Goal: Task Accomplishment & Management: Complete application form

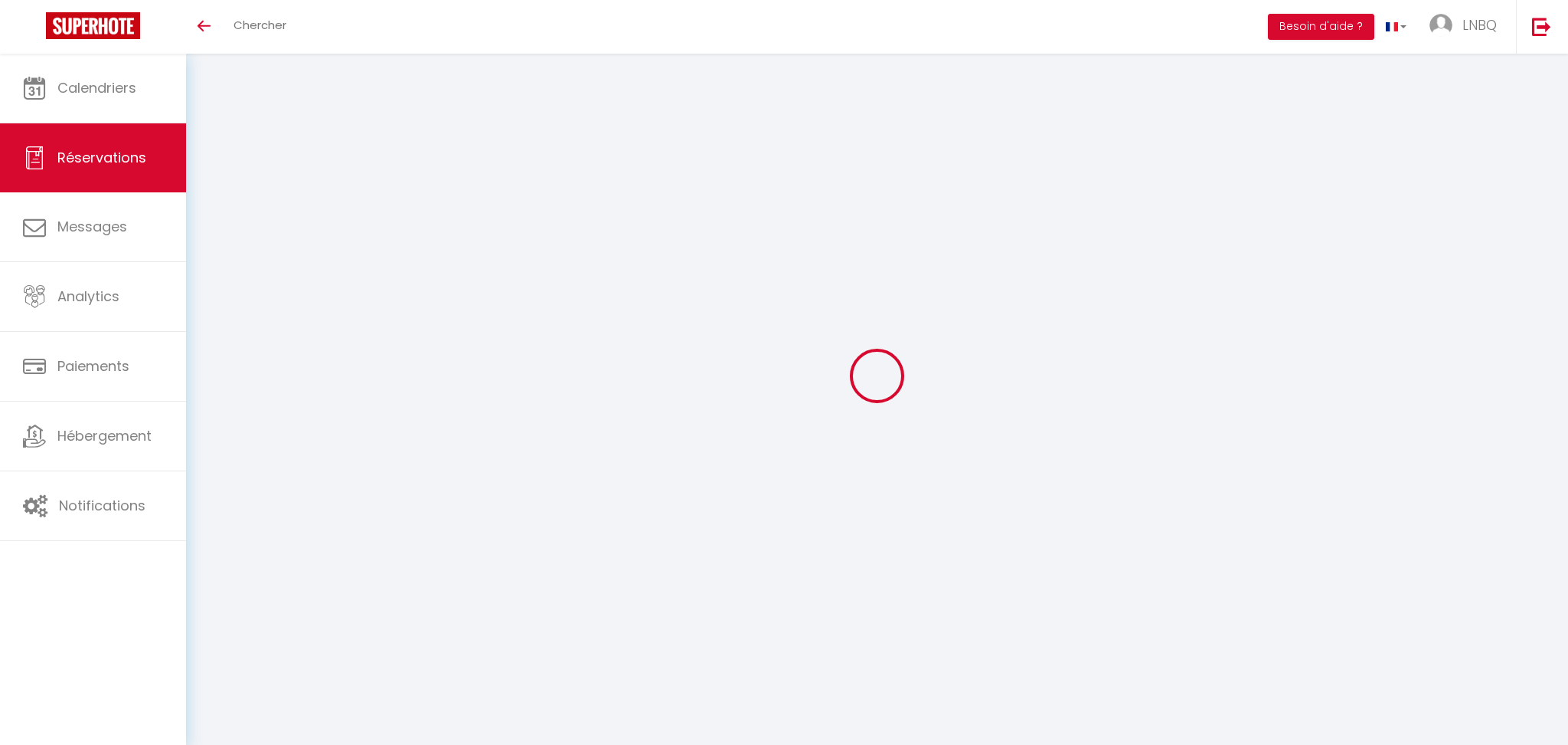
select select
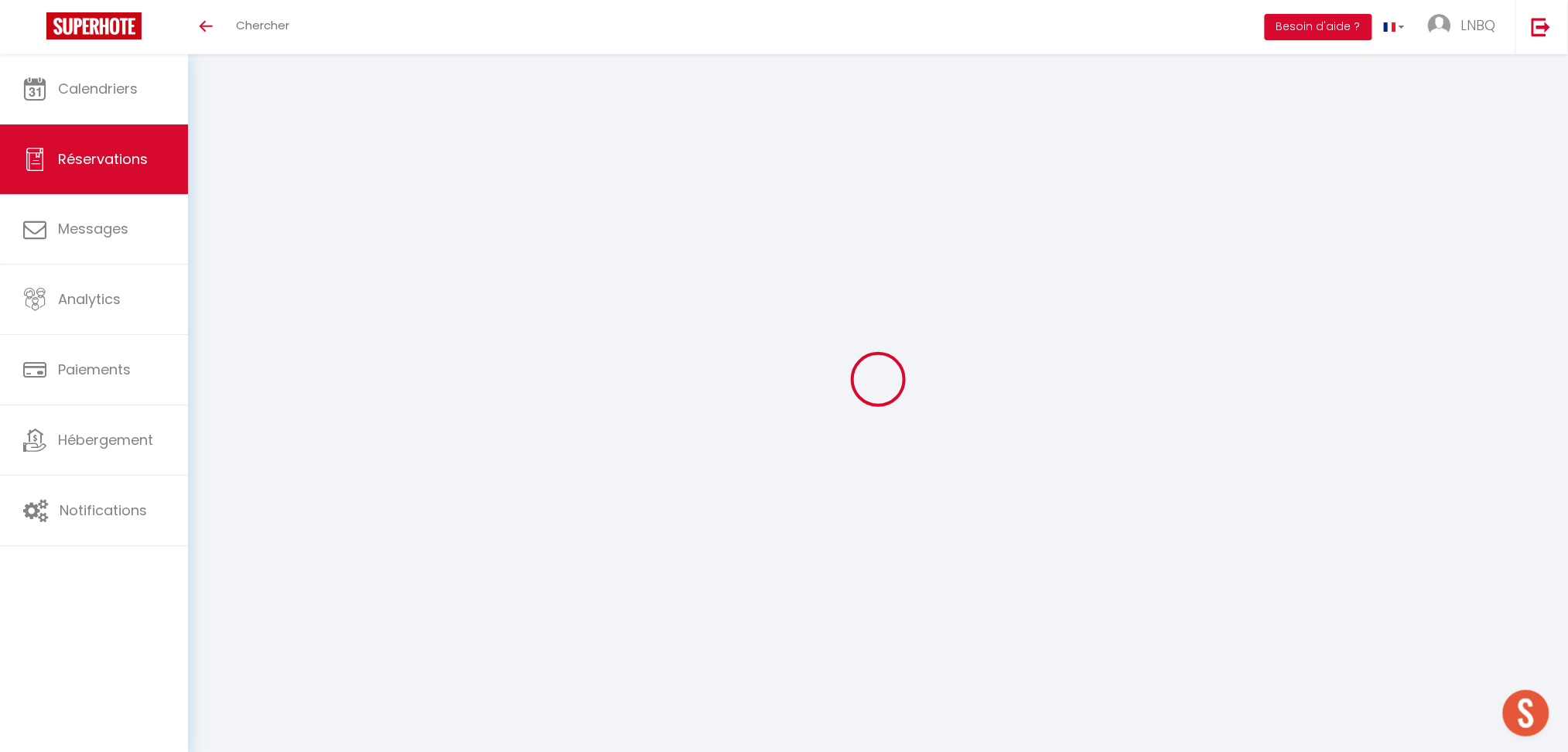
type input "[PERSON_NAME] et [PERSON_NAME]"
type input "Pinard"
type input "[EMAIL_ADDRESS][DOMAIN_NAME]"
type input "0770083675"
type input "62960"
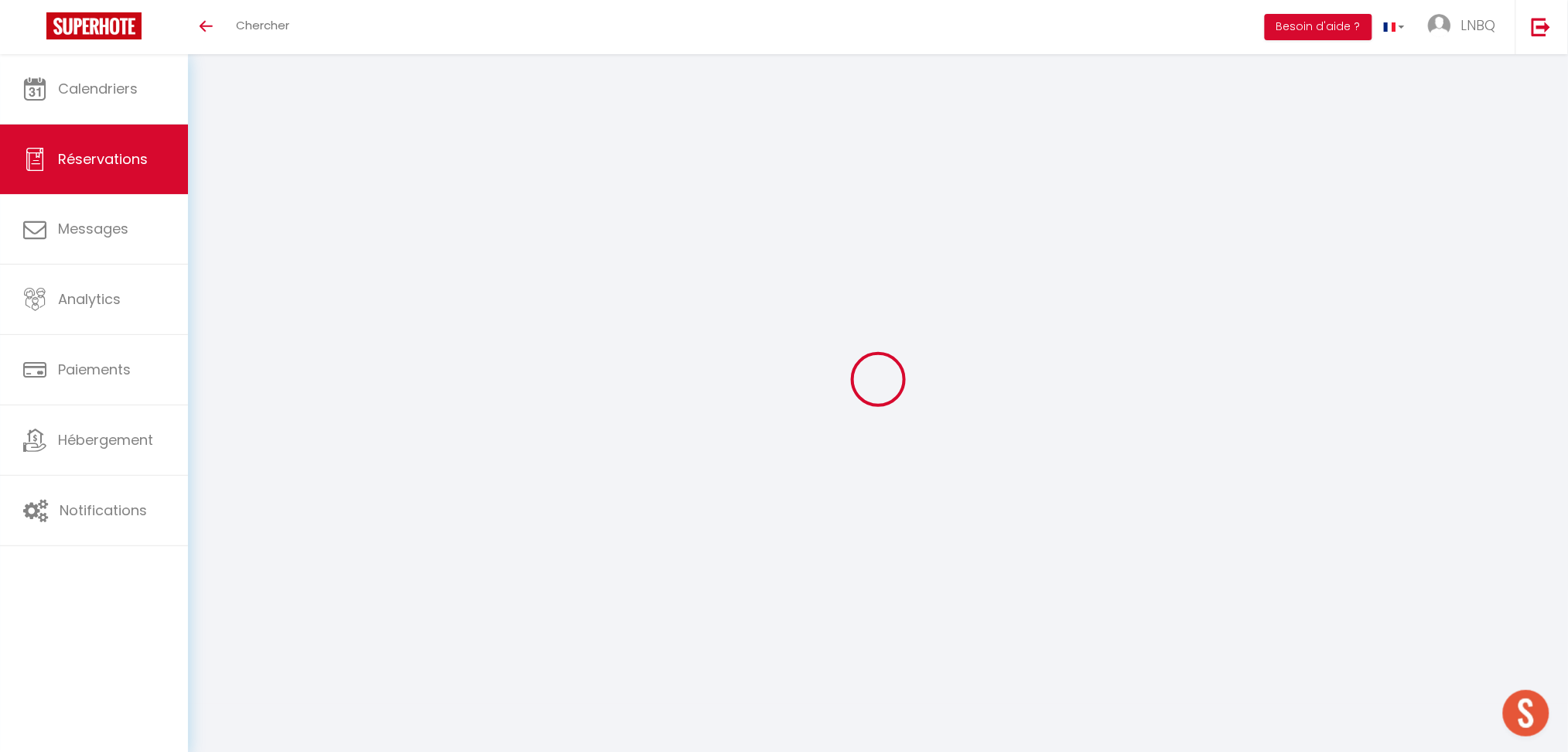
type input "[STREET_ADDRESS]"
type input "Fléchin"
select select "FR"
select select "28465"
select select "1"
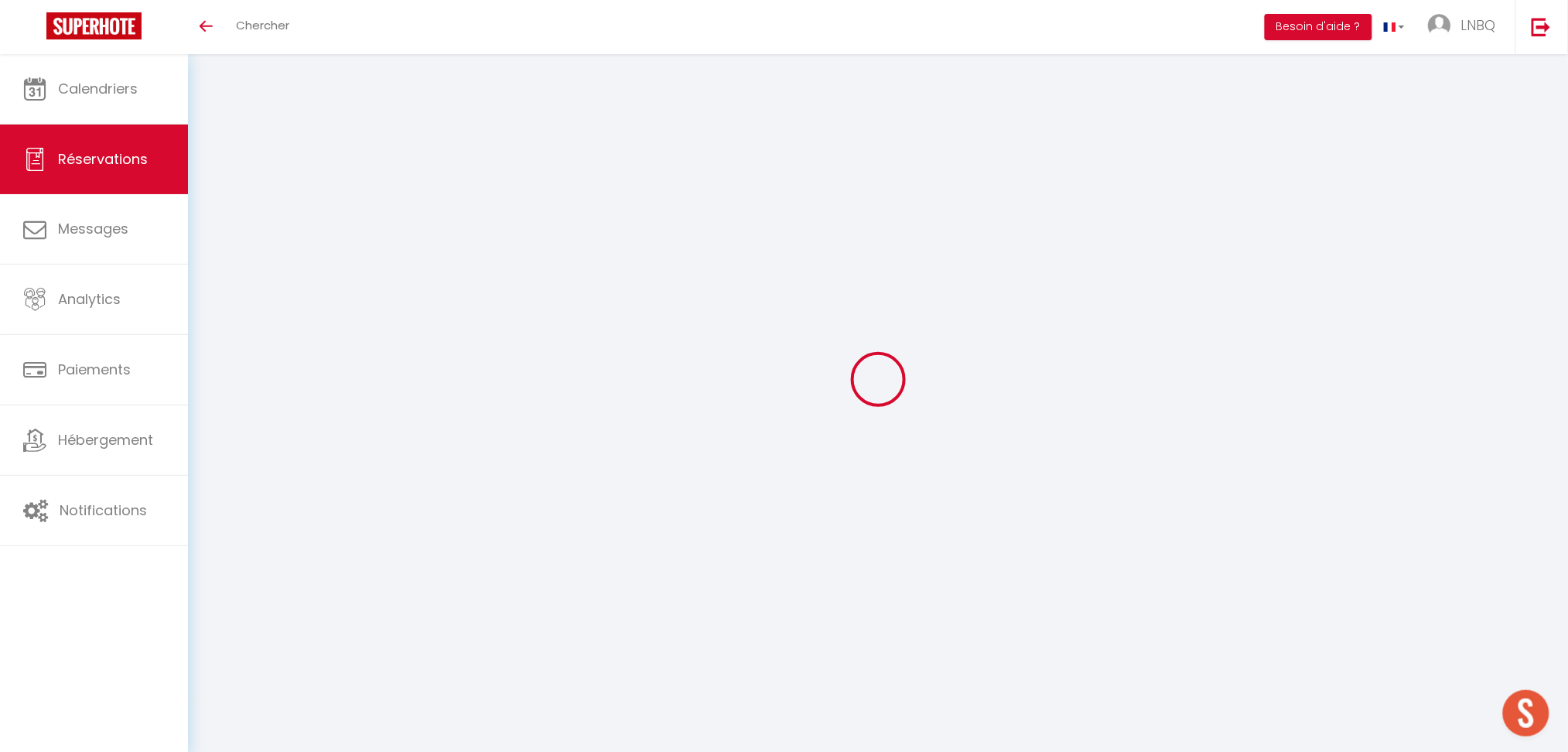
type input "Sam 08 Novembre 2025"
select select
type input "[DATE]"
select select
type input "8"
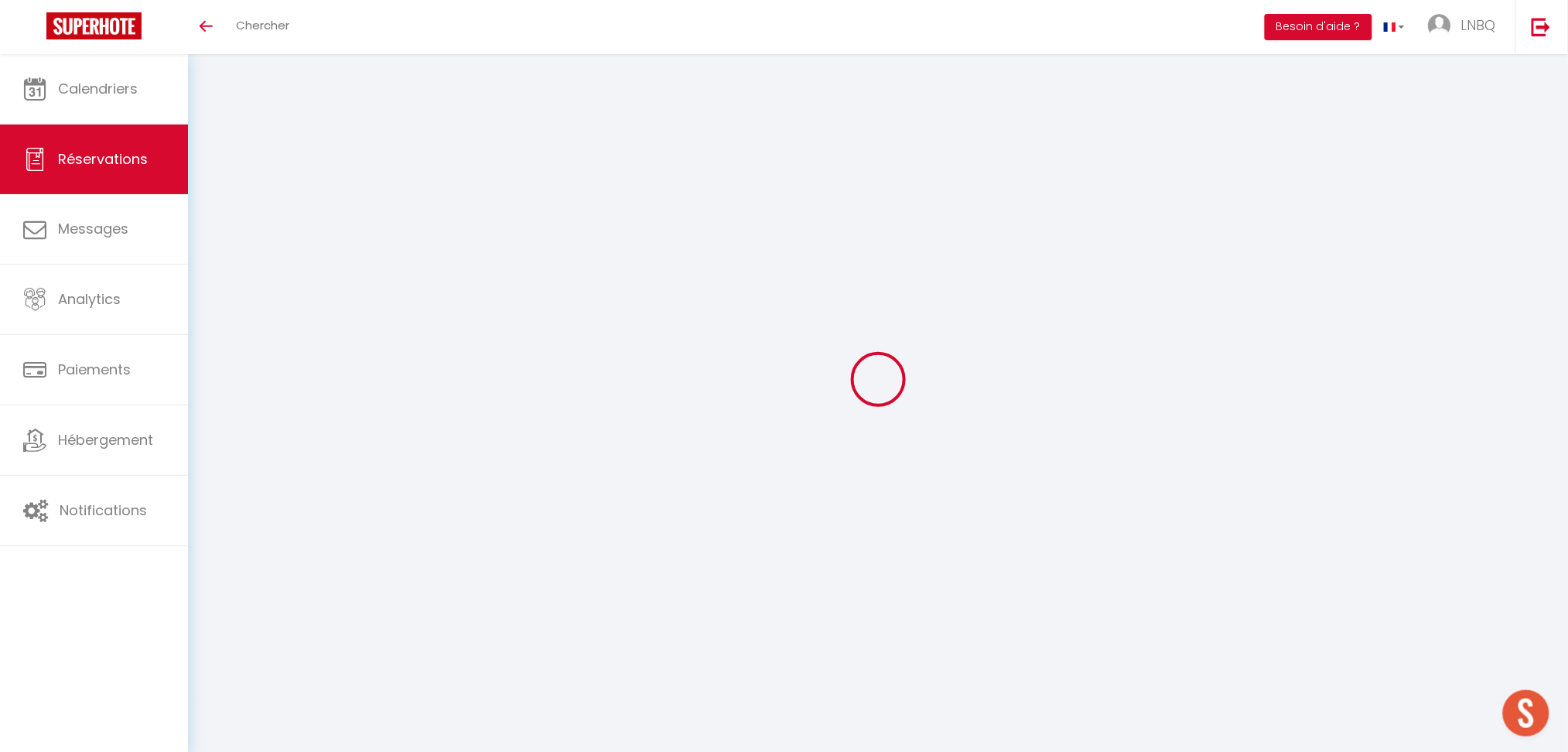
select select "12"
select select
type input "600"
checkbox input "false"
type input "553.56"
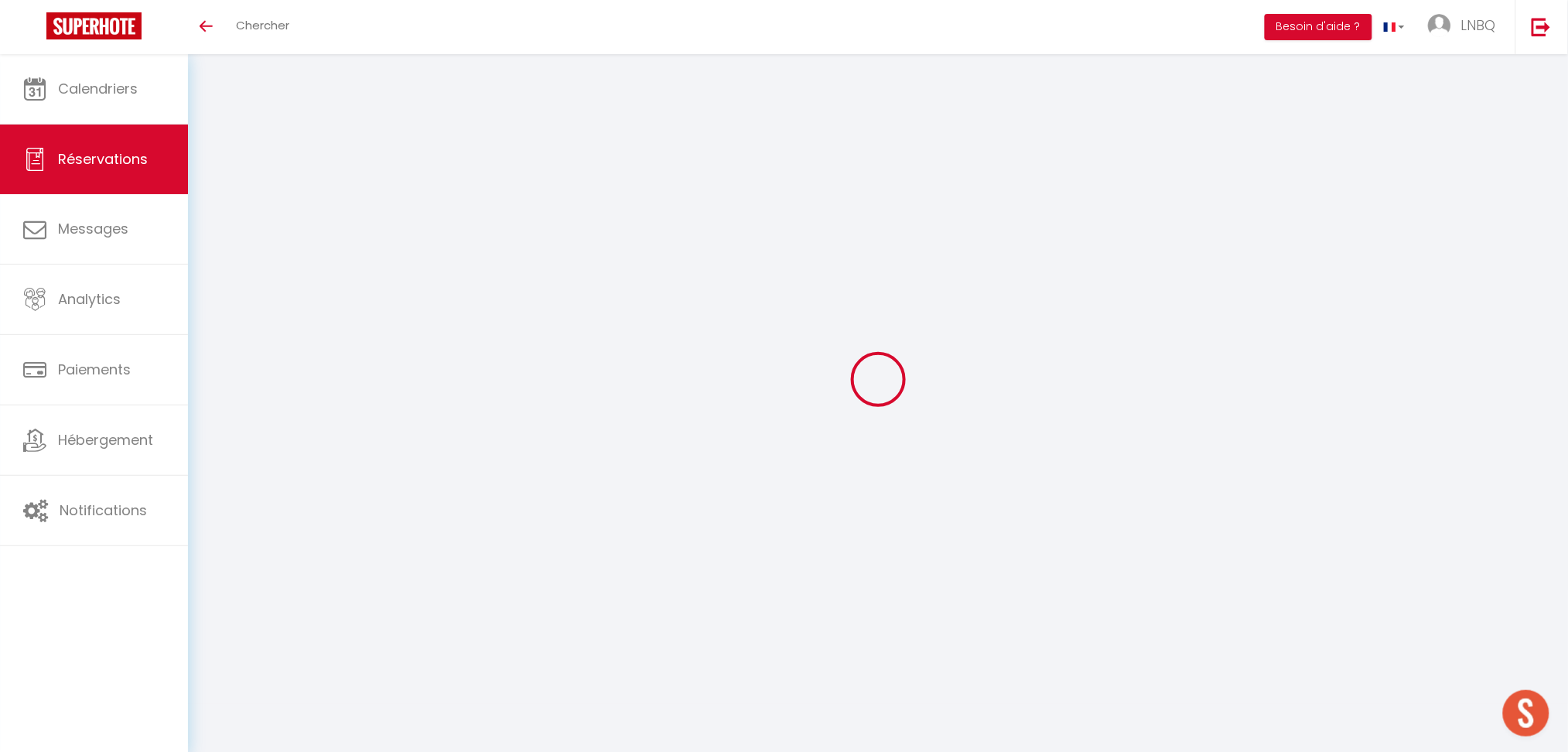
type input "0"
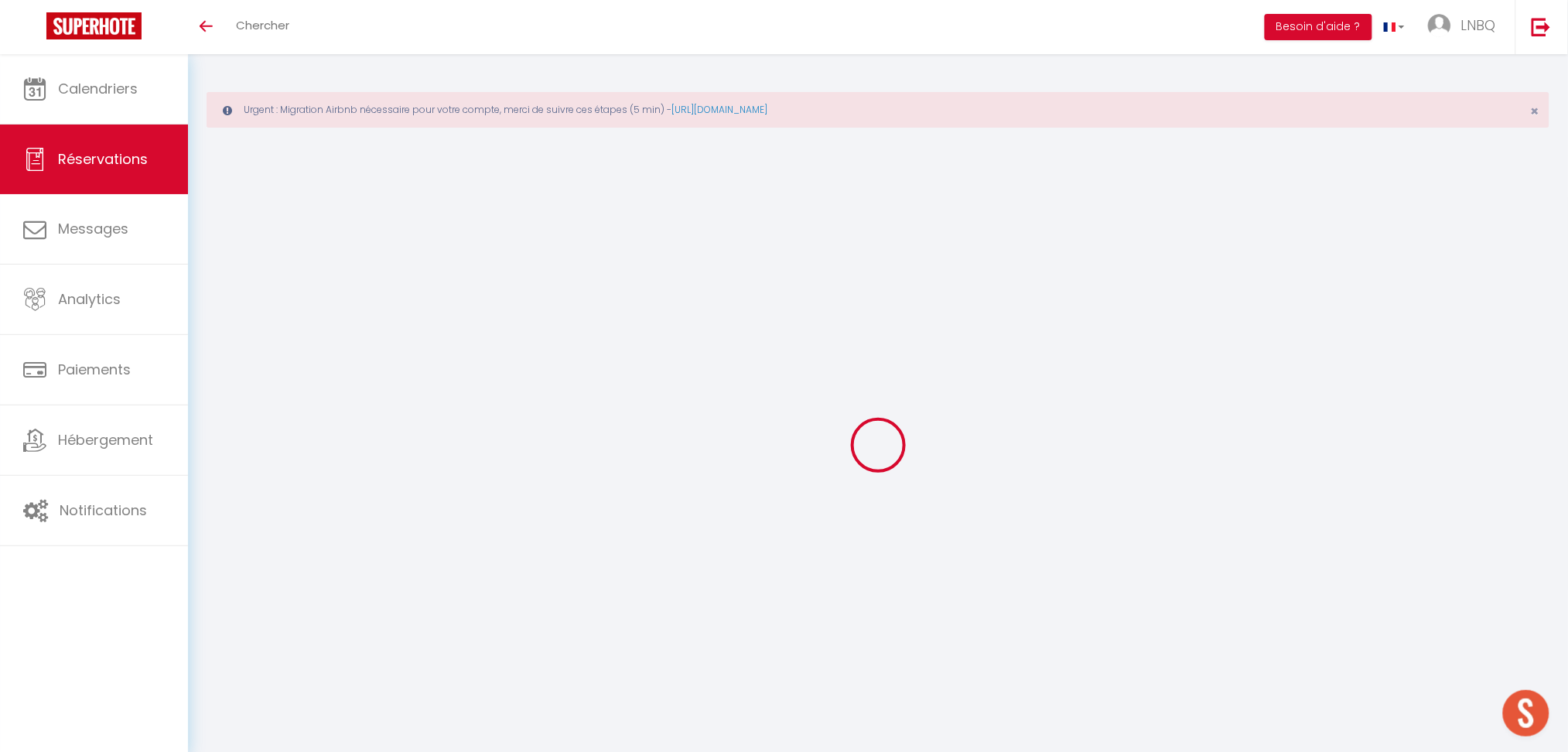
select select
checkbox input "false"
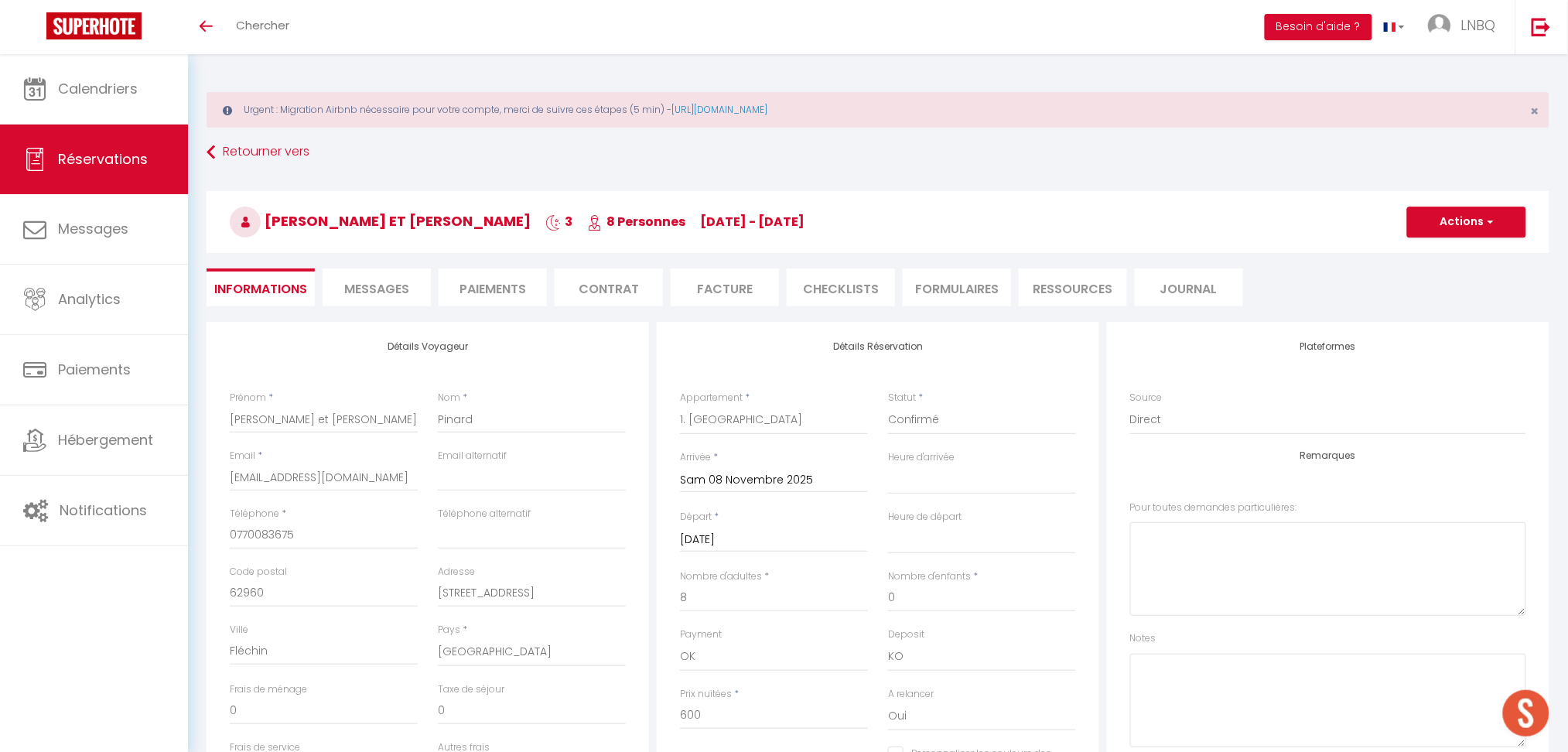
type input "150"
type input "40.8"
select select
checkbox input "false"
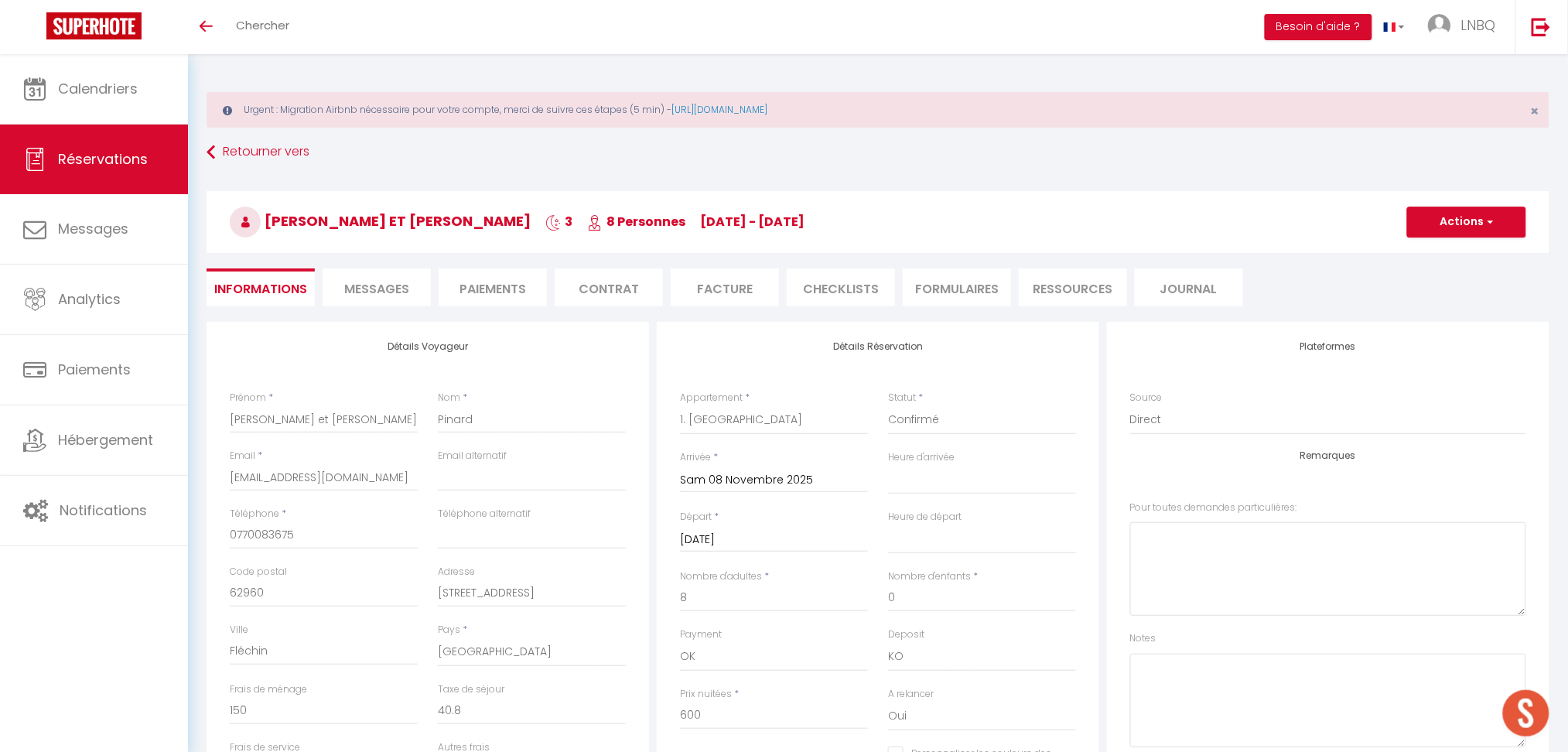
select select
click at [497, 284] on li "Paiements" at bounding box center [492, 287] width 108 height 38
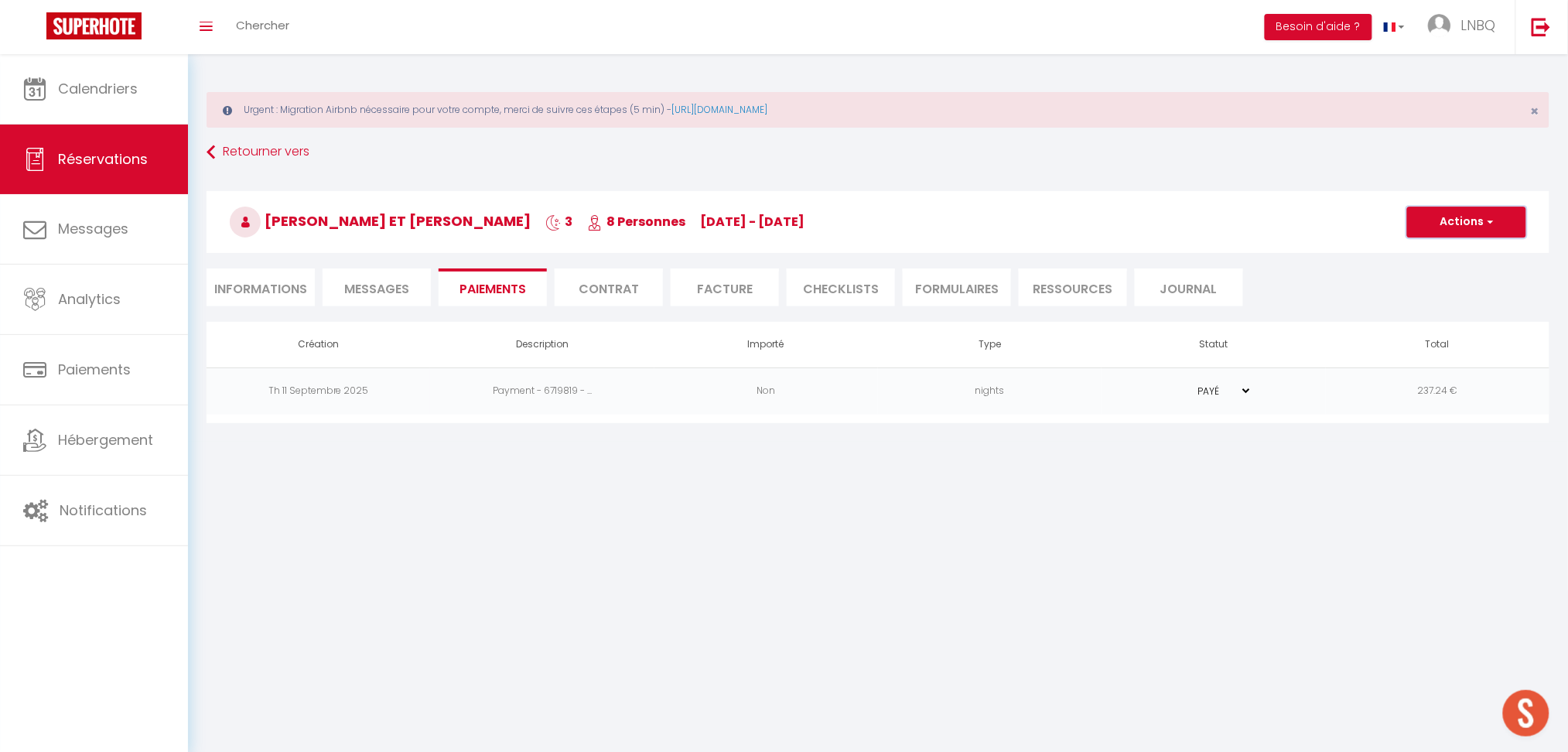
click at [1482, 229] on button "Actions" at bounding box center [1467, 222] width 119 height 31
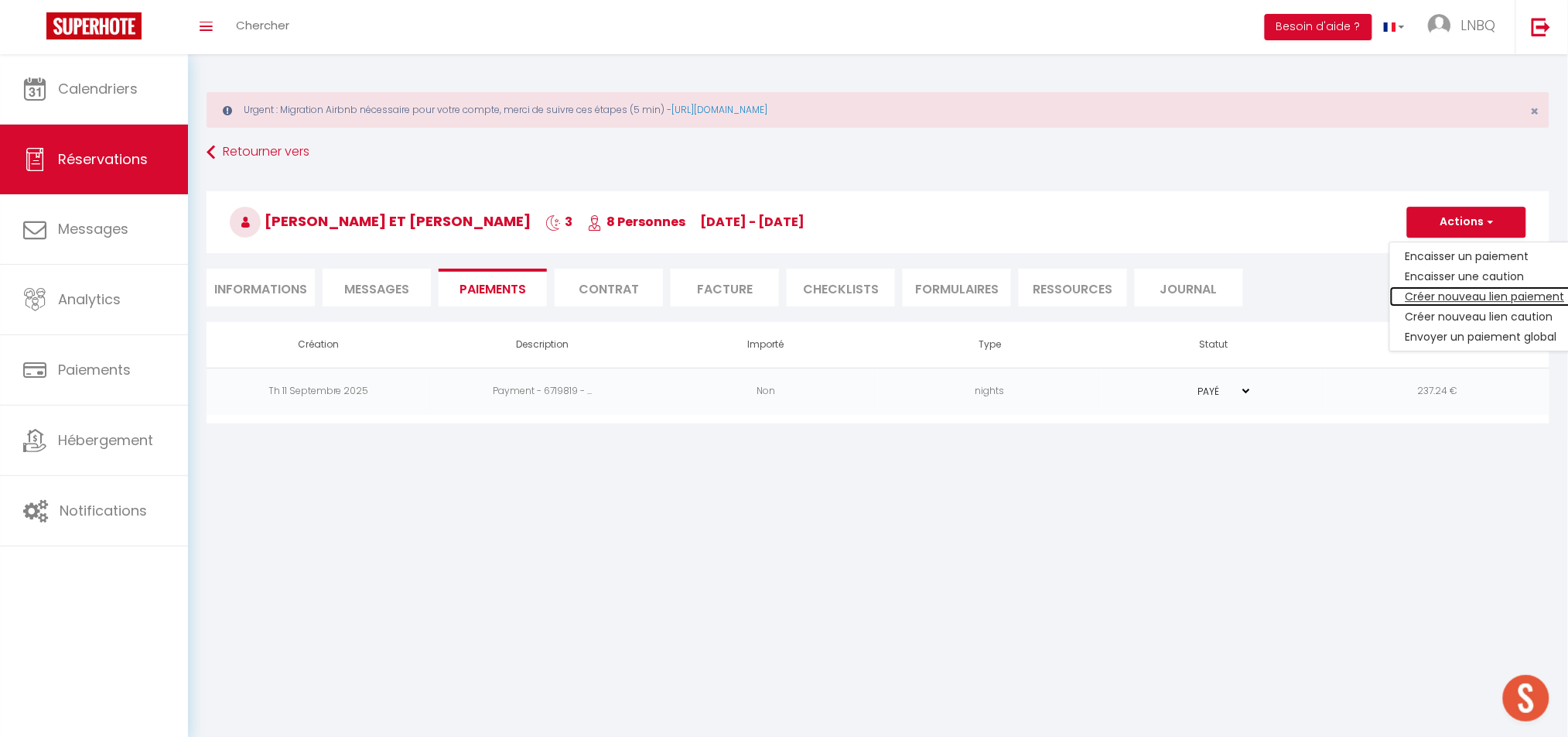
click at [1461, 297] on link "Créer nouveau lien paiement" at bounding box center [1486, 296] width 190 height 20
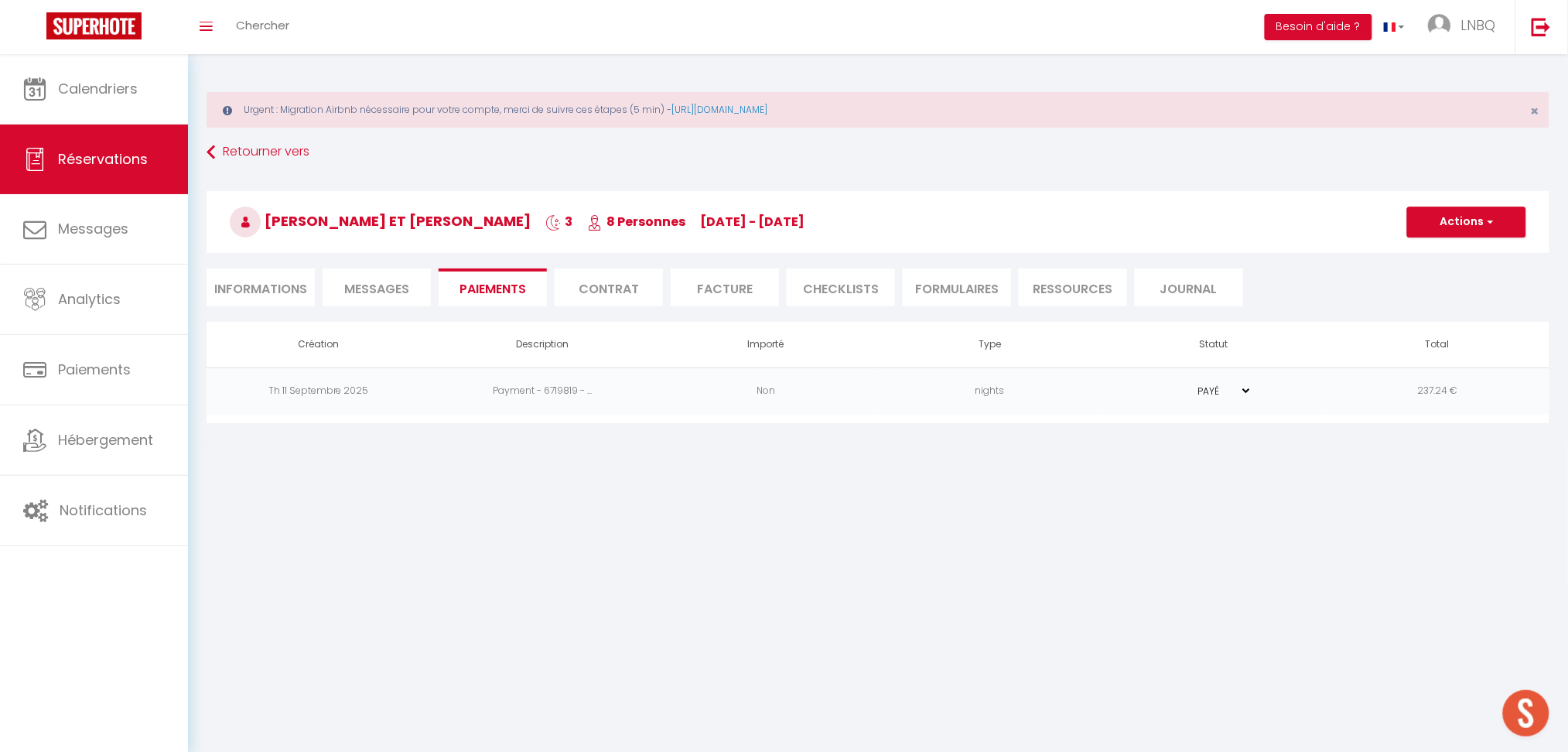
select select "nights"
type input "[EMAIL_ADDRESS][DOMAIN_NAME]"
select select "5626"
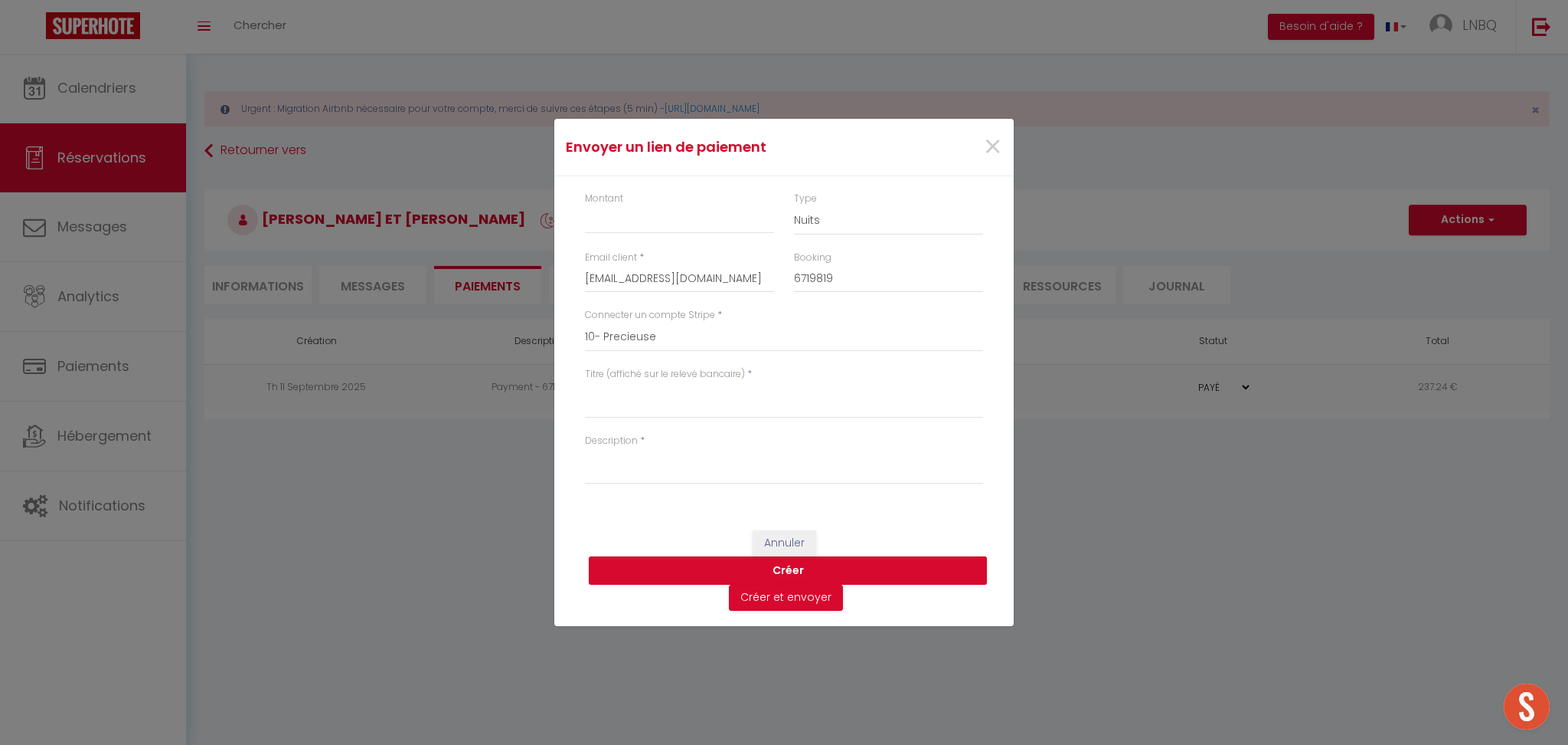
click at [679, 235] on div "Montant" at bounding box center [679, 220] width 209 height 59
click at [686, 222] on input "Montant" at bounding box center [679, 220] width 189 height 27
paste input "184.52€"
type input "184.52€"
click at [647, 410] on textarea "Titre (affiché sur le relevé bancaire)" at bounding box center [784, 399] width 398 height 37
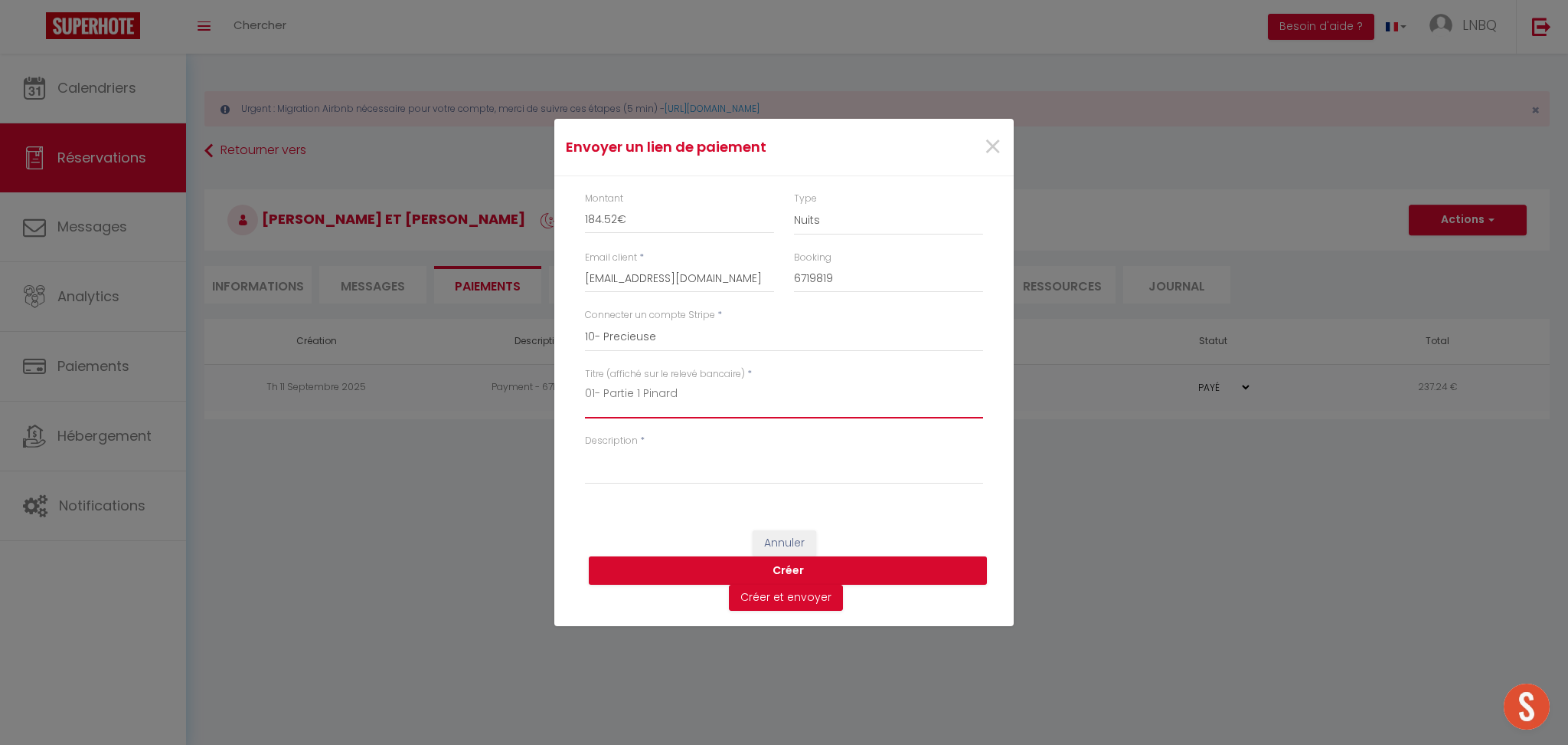
drag, startPoint x: 688, startPoint y: 387, endPoint x: 547, endPoint y: 390, distance: 141.0
click at [547, 390] on div "Envoyer un lien de paiement × Montant 184.52€ Type Nuits Frais de ménage Taxe d…" at bounding box center [784, 372] width 1568 height 745
type textarea "01- Partie 1 Pinard"
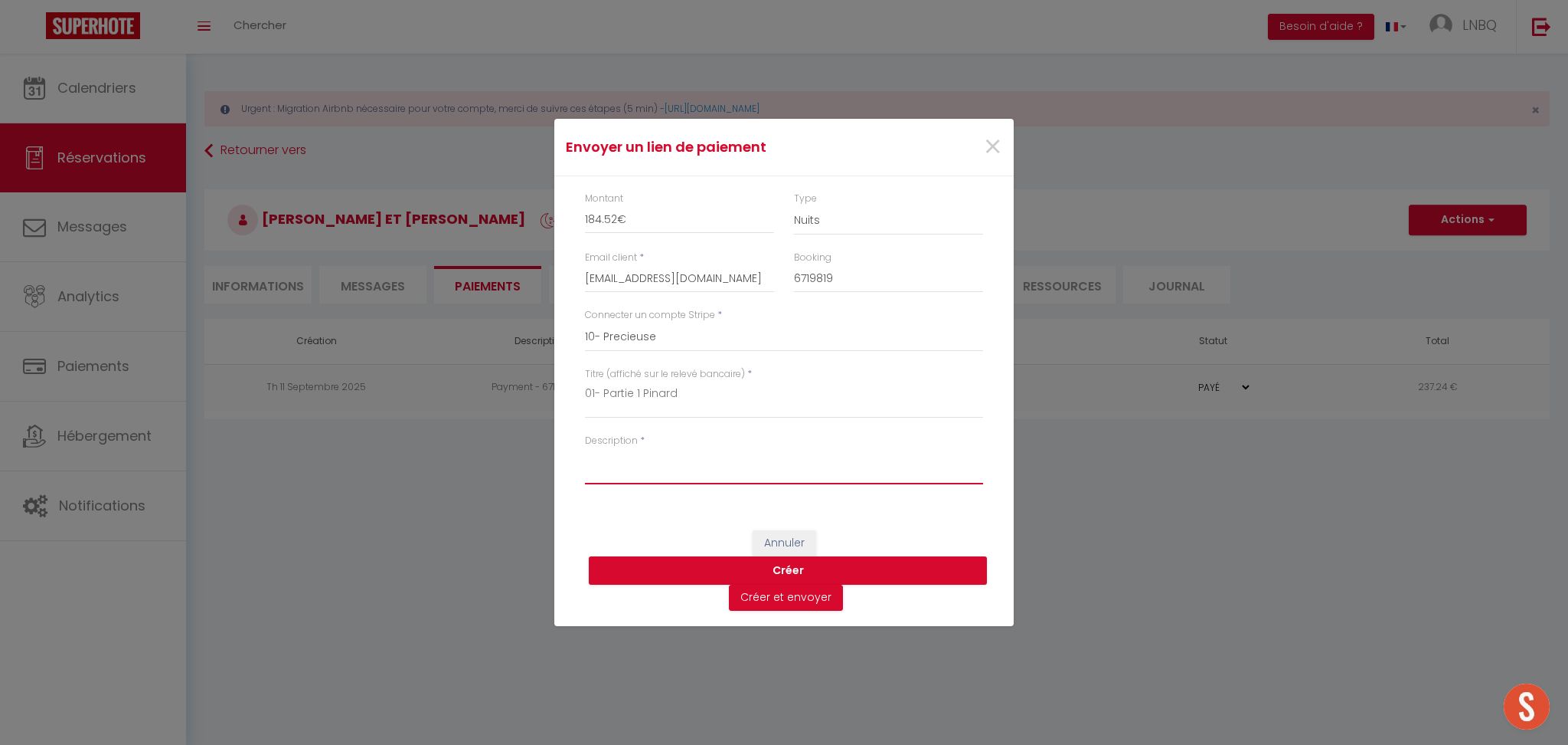
click at [632, 479] on textarea "Description" at bounding box center [784, 466] width 398 height 37
paste textarea "01- Partie 1 Pinard"
type textarea "01- Partie 1 Pinard"
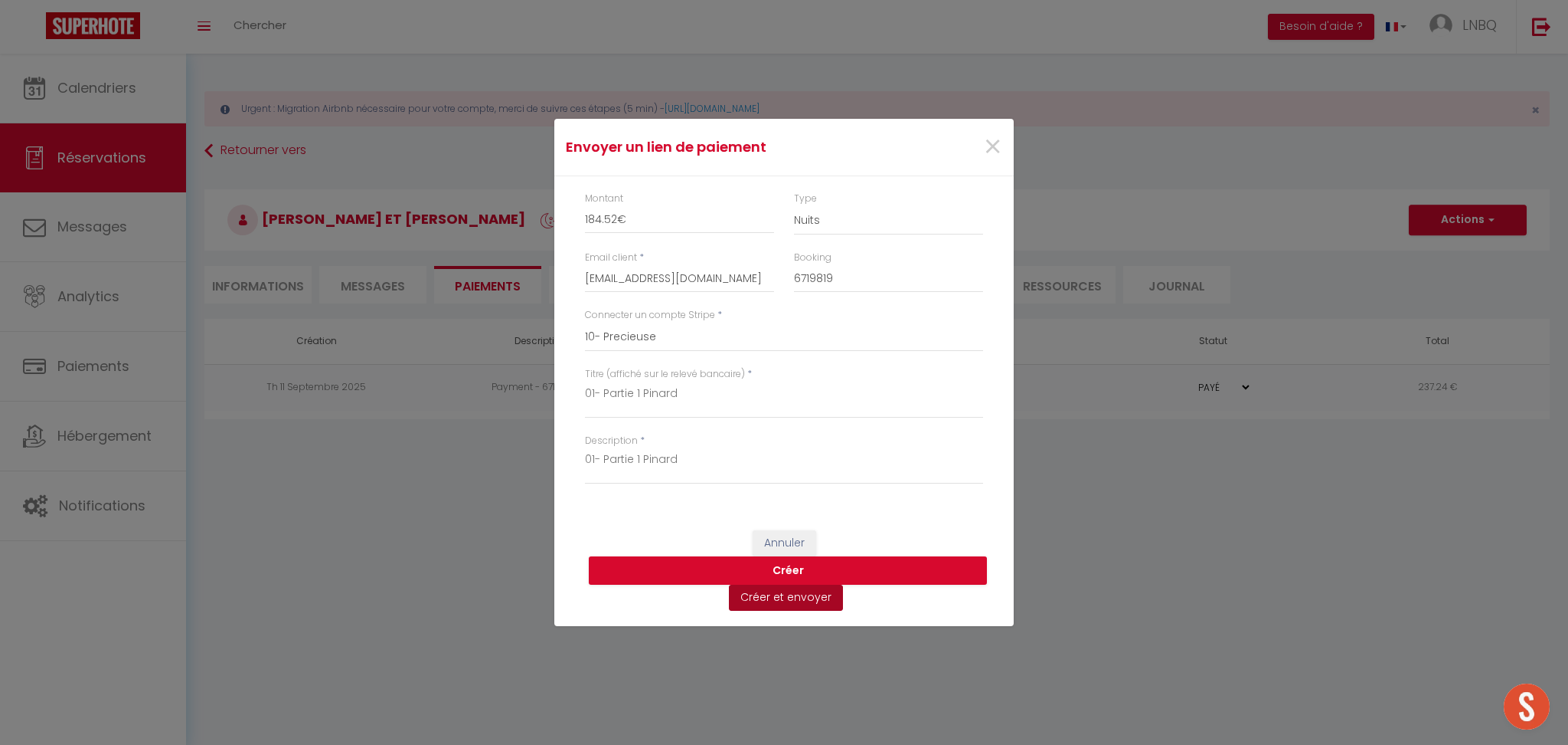
click at [805, 596] on button "Créer et envoyer" at bounding box center [786, 597] width 114 height 26
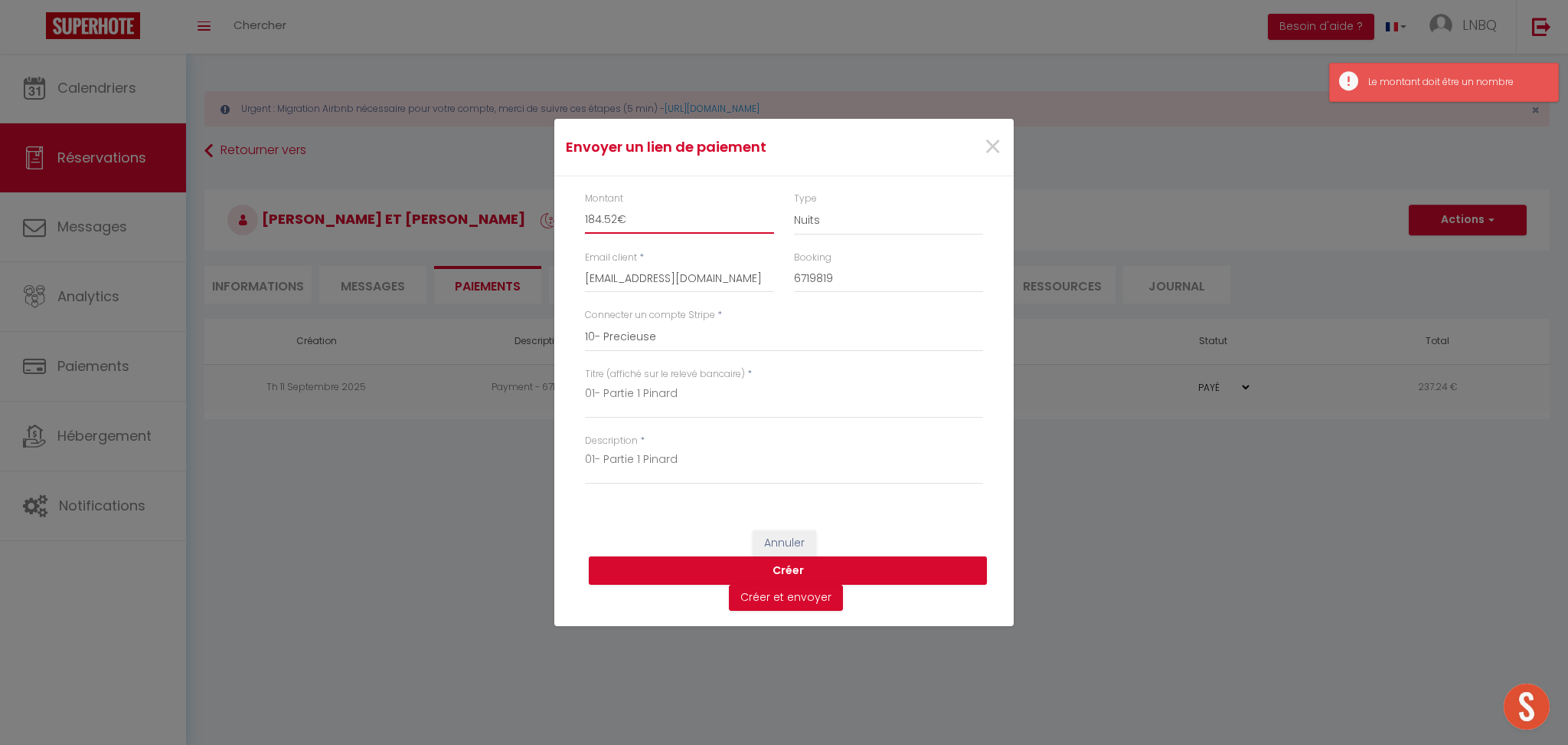
click at [605, 217] on input "184.52€" at bounding box center [679, 220] width 189 height 27
type input "184.52"
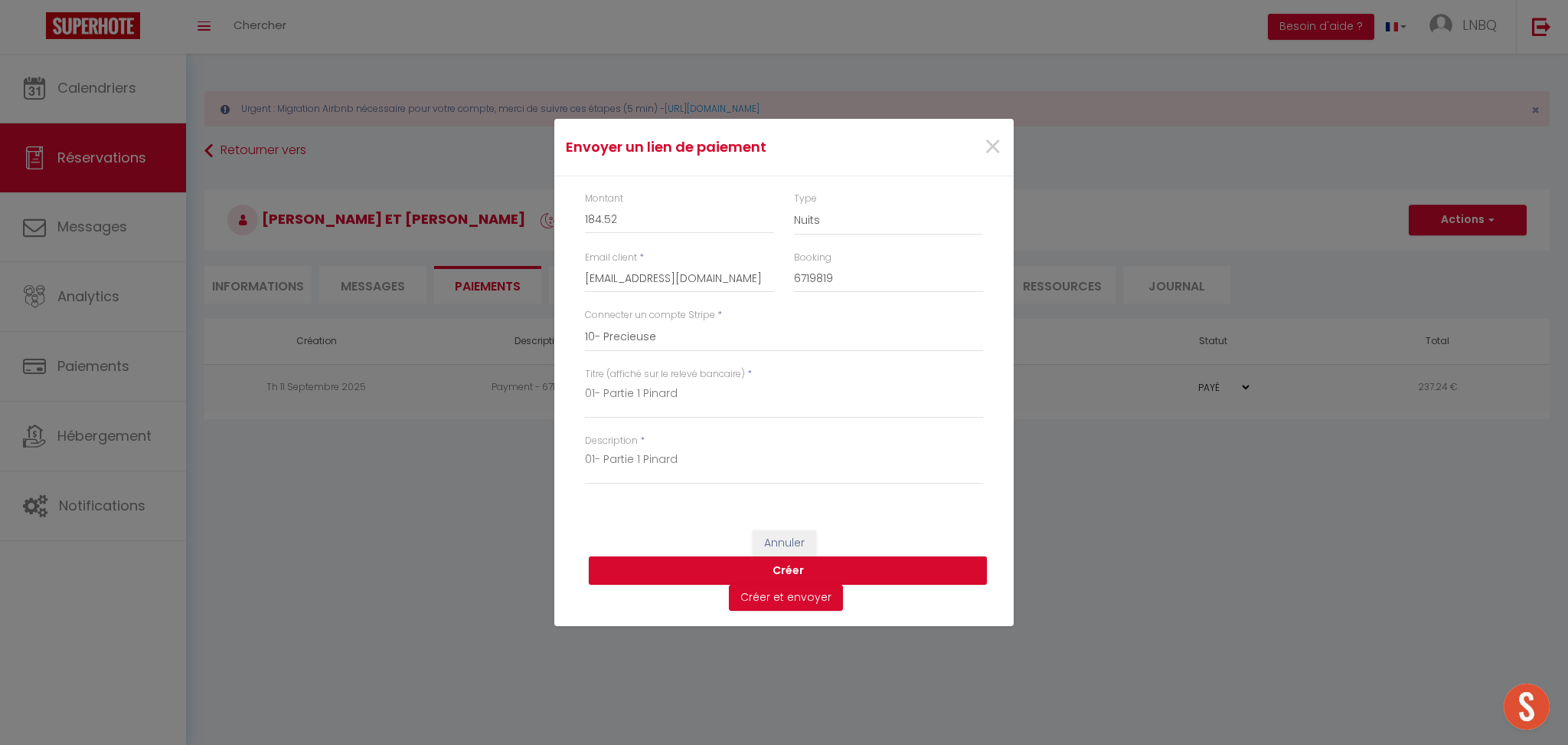
click at [885, 524] on div "Annuler [PERSON_NAME] et envoyer" at bounding box center [784, 570] width 459 height 111
click at [794, 601] on button "Créer et envoyer" at bounding box center [786, 597] width 114 height 26
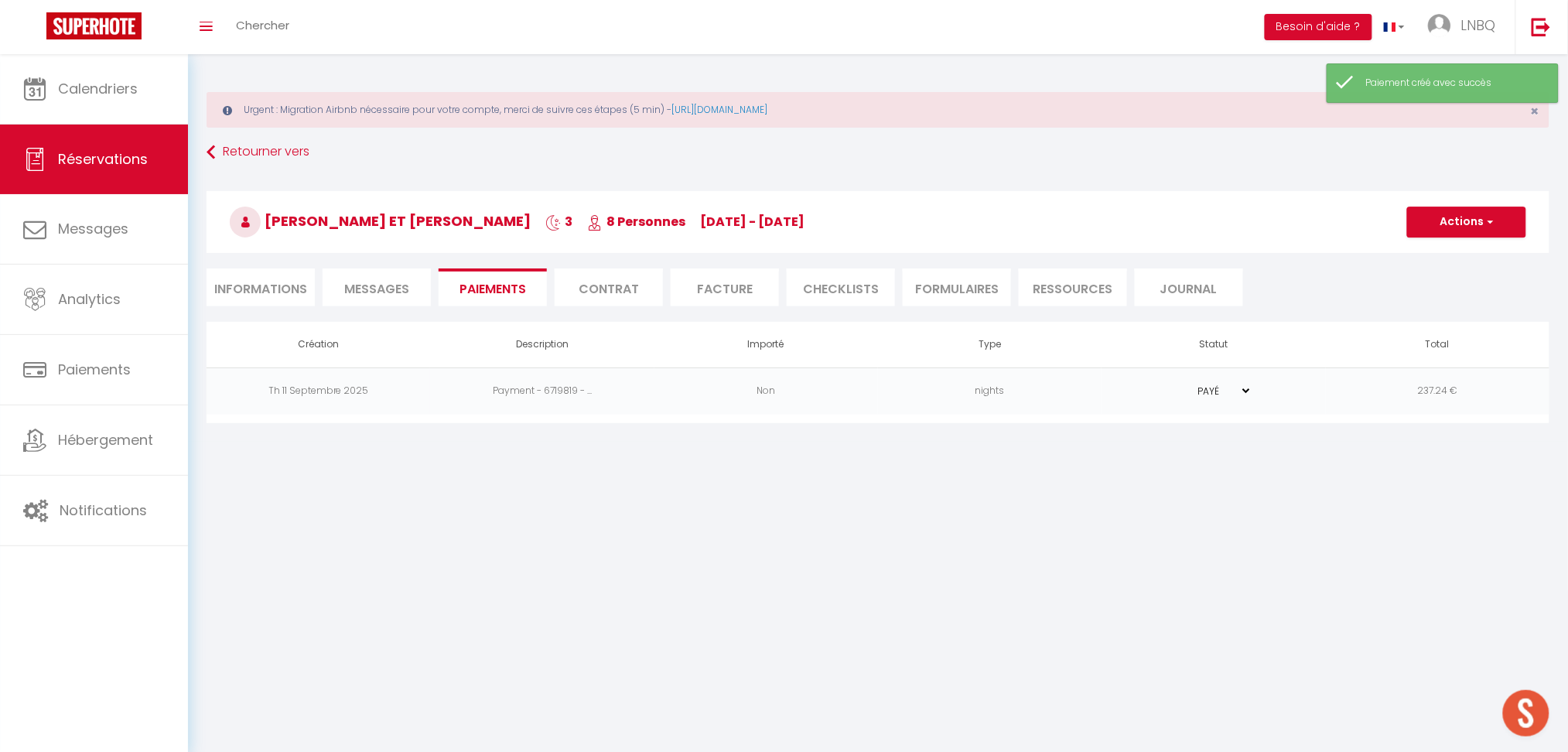
select select "fr"
type input "[EMAIL_ADDRESS][DOMAIN_NAME]"
type input "Demande de paiement"
type textarea "Bonjour, Nous vous invitons à cliquer sur le lien ci-dessous pour effectuer le …"
select select "0"
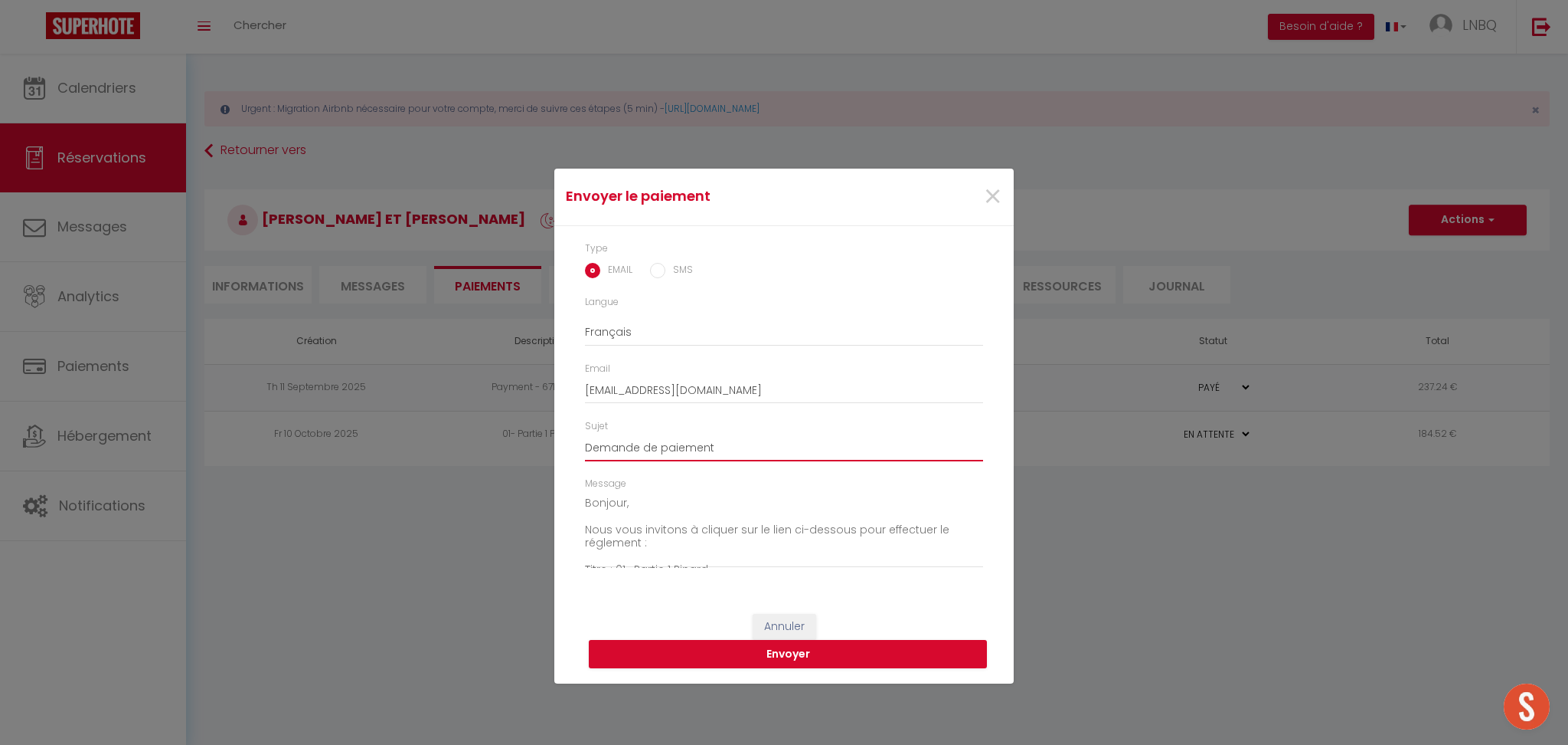
click at [787, 442] on input "Demande de paiement" at bounding box center [784, 447] width 398 height 27
type input "Demande de paiement partie 1"
click at [803, 651] on button "Envoyer" at bounding box center [788, 654] width 398 height 29
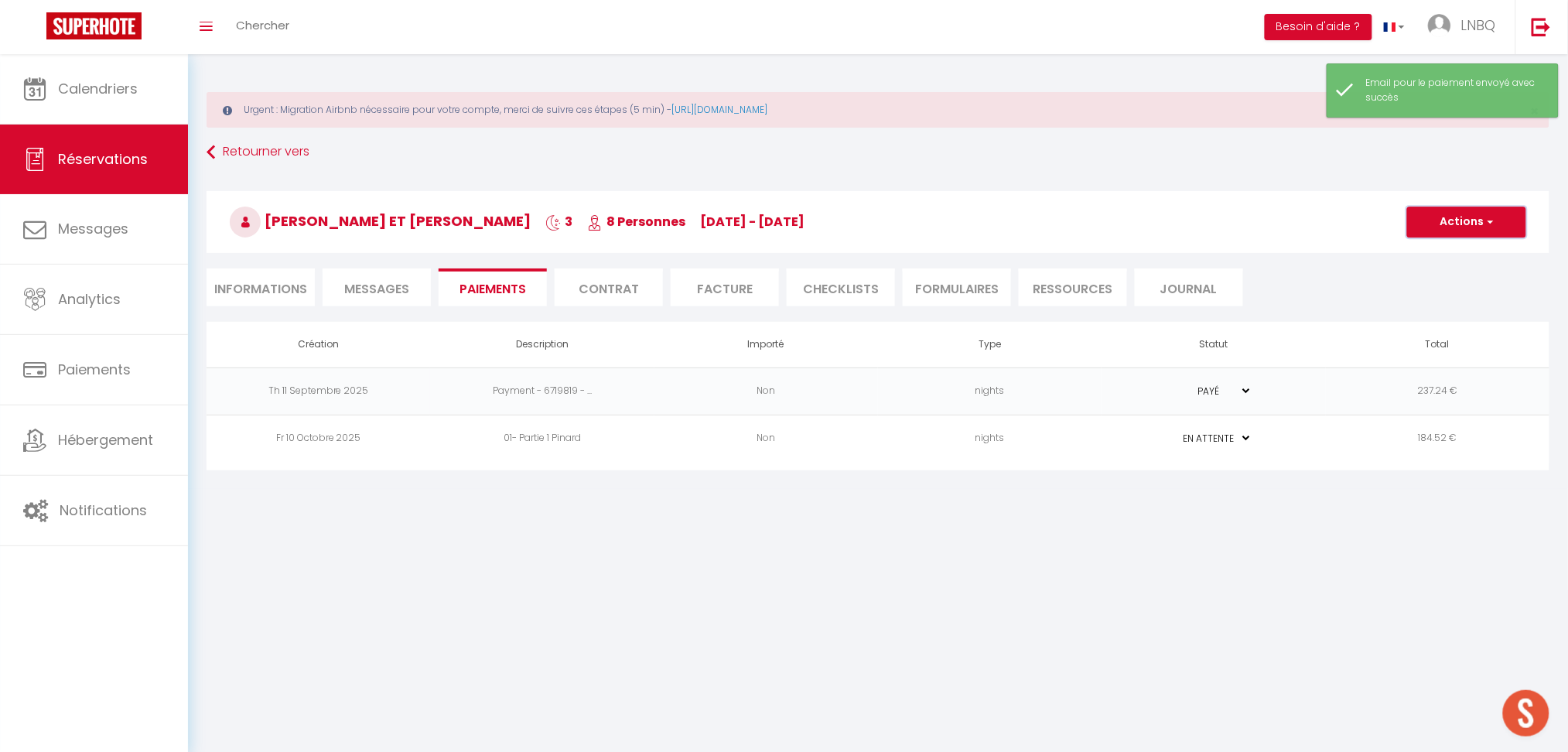
click at [1479, 226] on button "Actions" at bounding box center [1467, 222] width 119 height 31
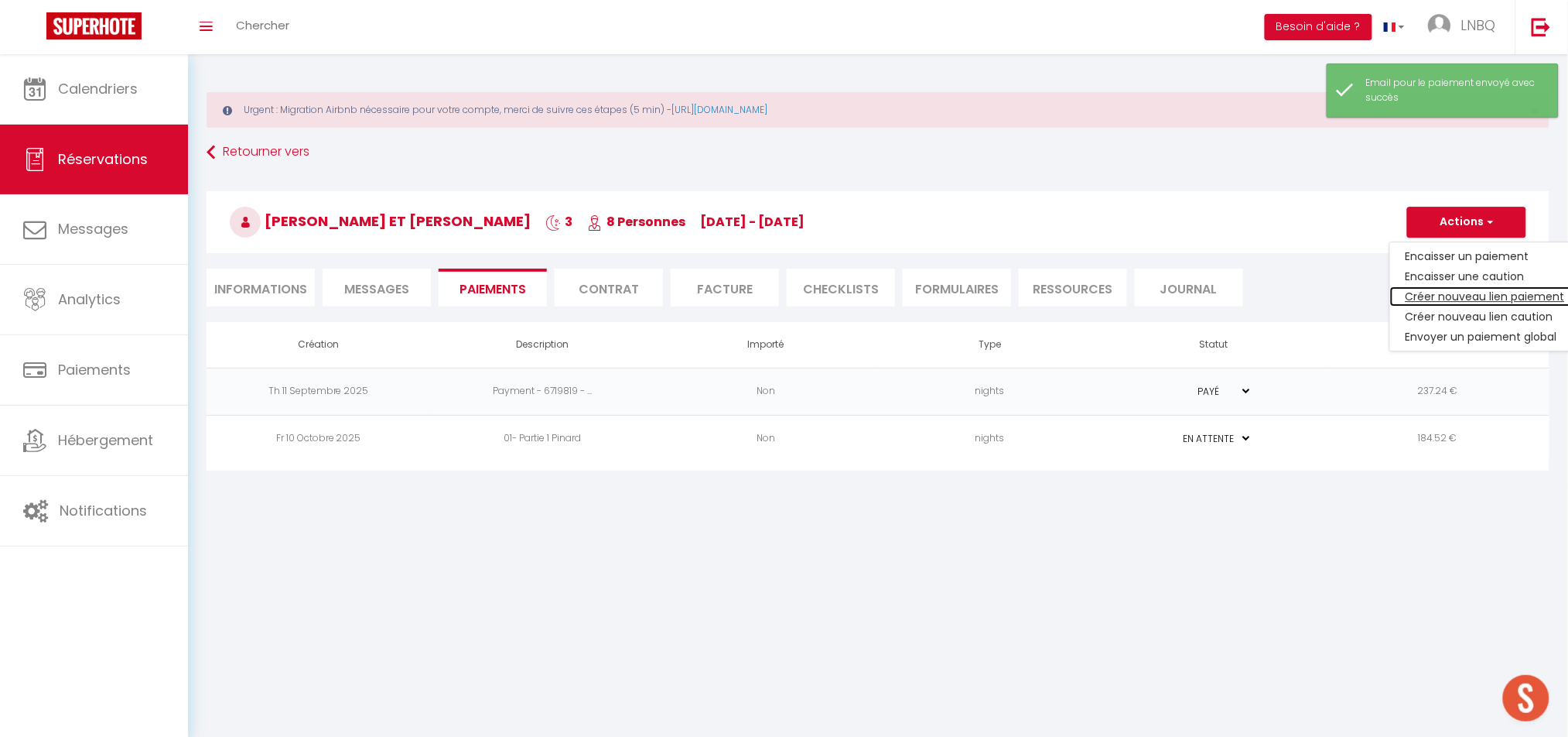
click at [1465, 296] on link "Créer nouveau lien paiement" at bounding box center [1486, 296] width 190 height 20
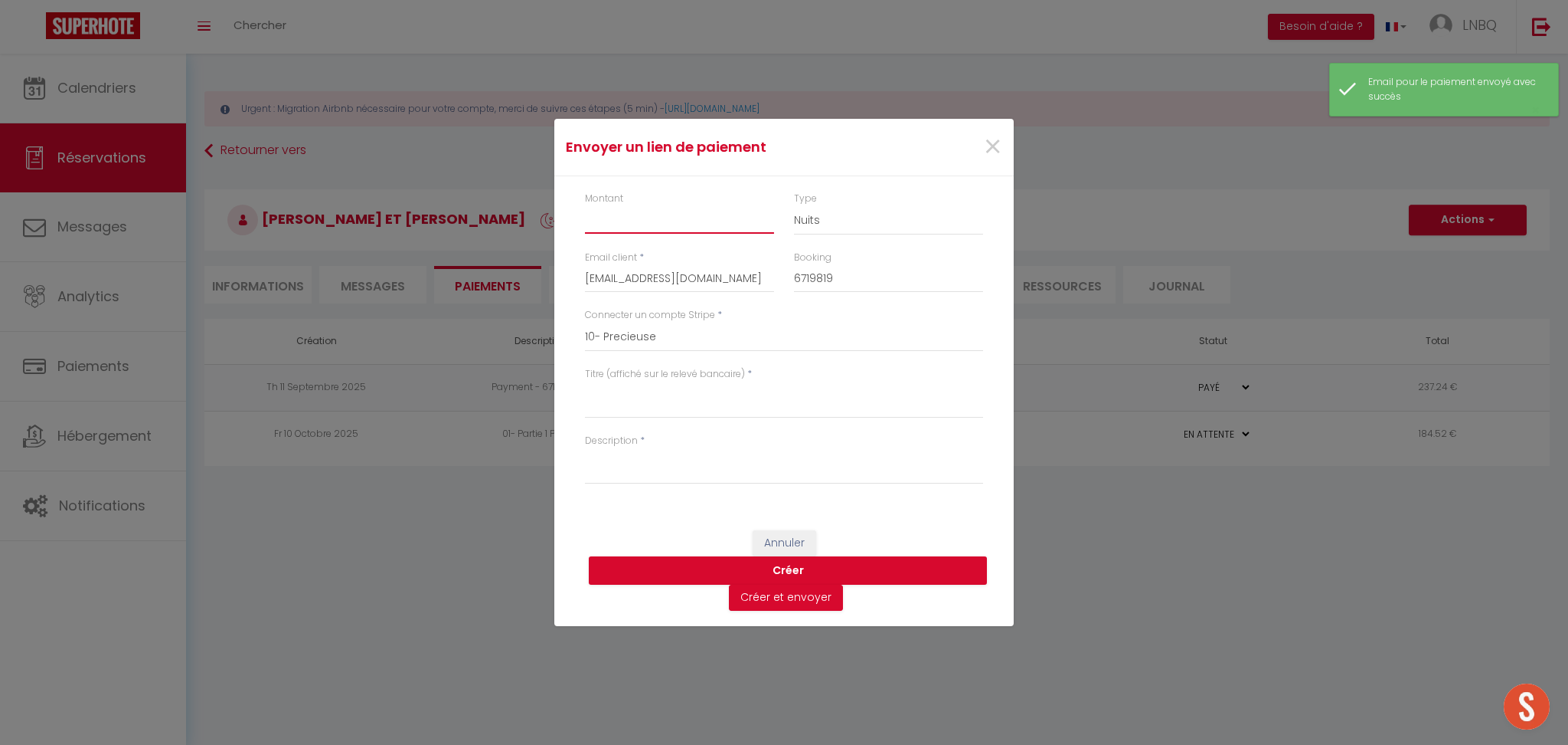
click at [618, 223] on input "Montant" at bounding box center [679, 220] width 189 height 27
paste input "01- Partie 1 Pinard"
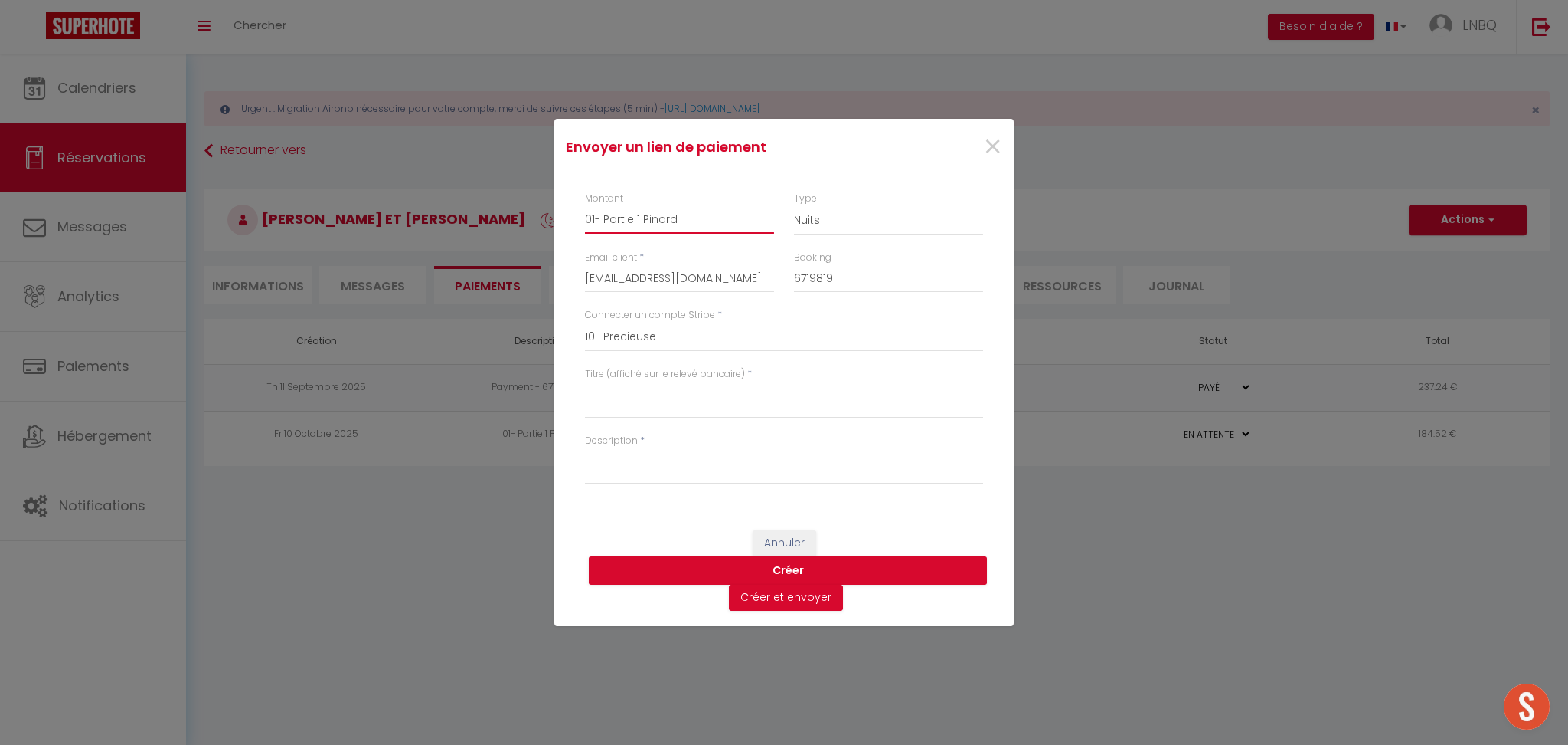
type input "01- Partie 1 Pinard"
click at [651, 393] on textarea "Titre (affiché sur le relevé bancaire)" at bounding box center [784, 399] width 398 height 37
paste textarea "01- Partie 1 Pinard"
type textarea "01- Partie 1 Pinard"
click at [635, 454] on textarea "Description" at bounding box center [784, 466] width 398 height 37
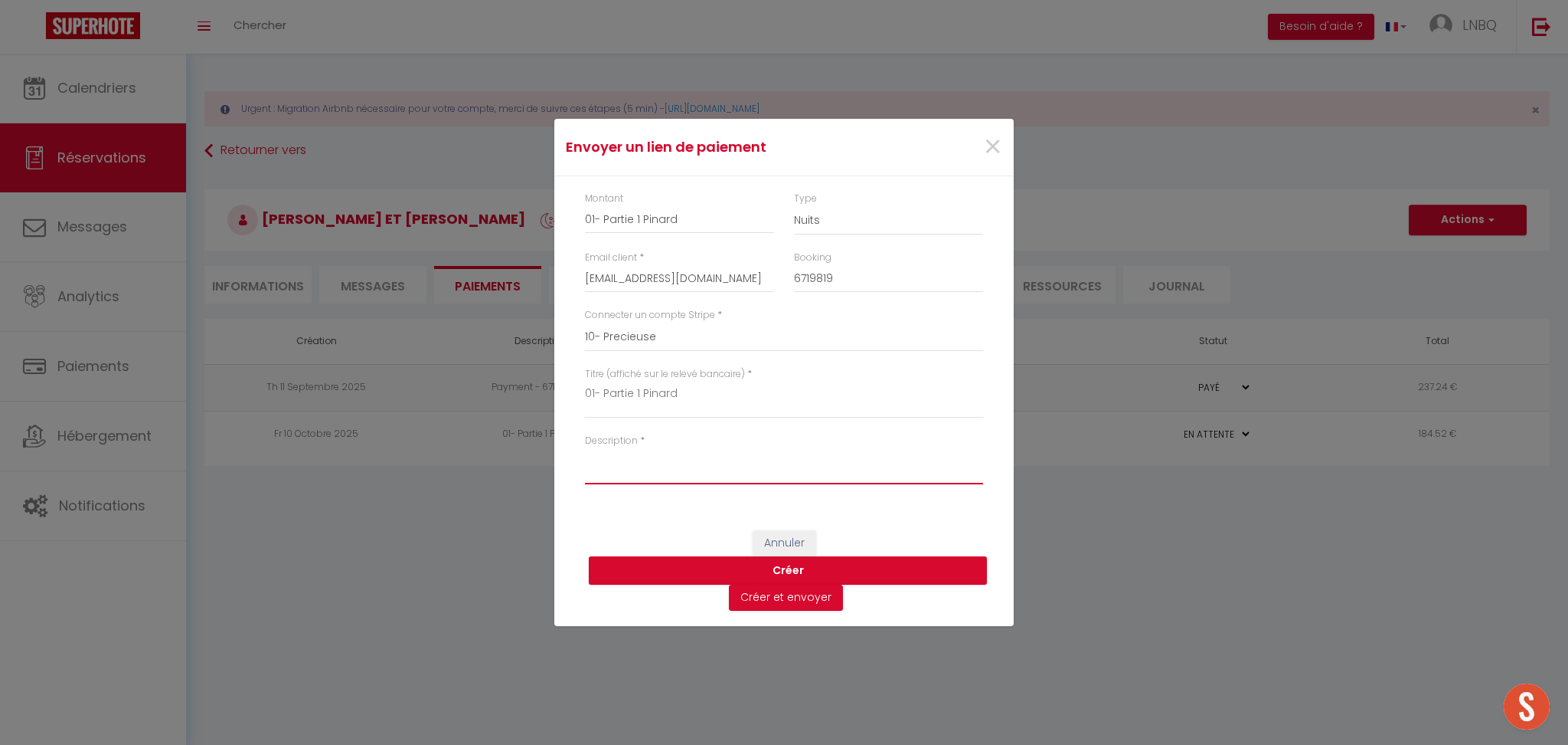
paste textarea "01- Partie 1 Pinard"
type textarea "01- Partie 1 Pinard"
drag, startPoint x: 702, startPoint y: 210, endPoint x: 561, endPoint y: 216, distance: 141.1
click at [561, 215] on div "Montant 01- Partie 1 Pinard Type Nuits Frais de ménage Taxe de séjour Autre Ema…" at bounding box center [784, 345] width 459 height 339
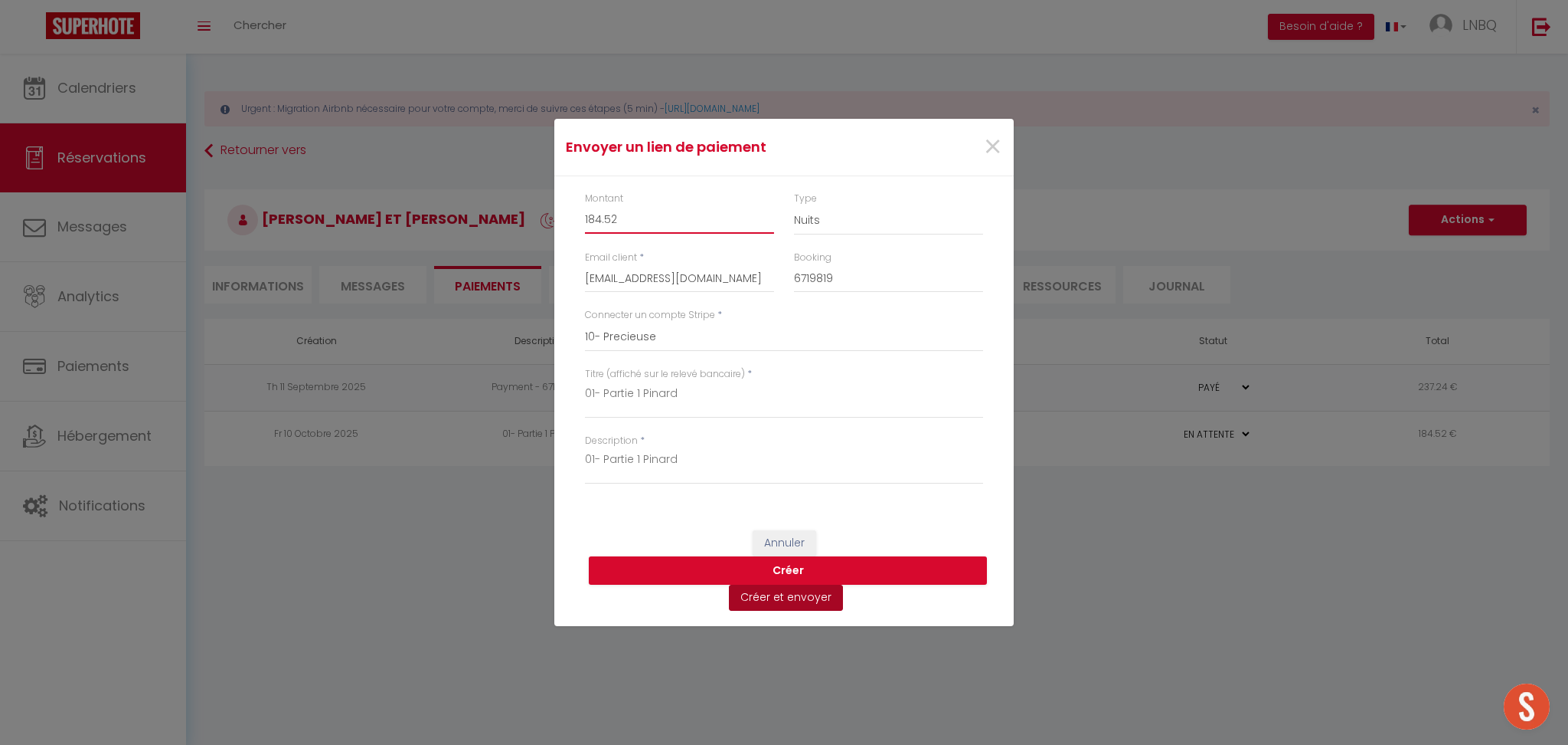
type input "184.52"
click at [808, 604] on button "Créer et envoyer" at bounding box center [786, 597] width 114 height 26
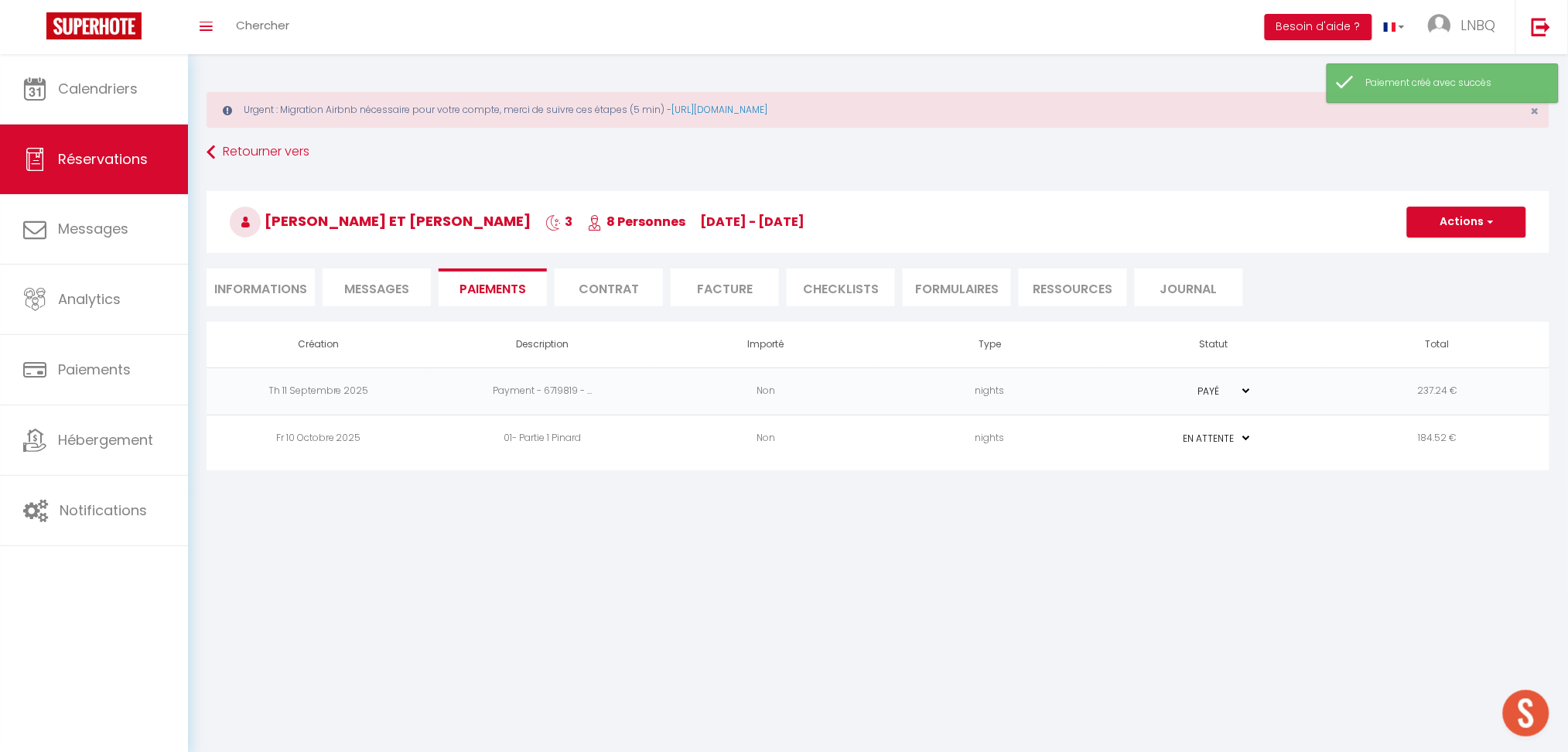
type input "Demande de paiement"
type textarea "Bonjour, Nous vous invitons à cliquer sur le lien ci-dessous pour effectuer le …"
select select "0"
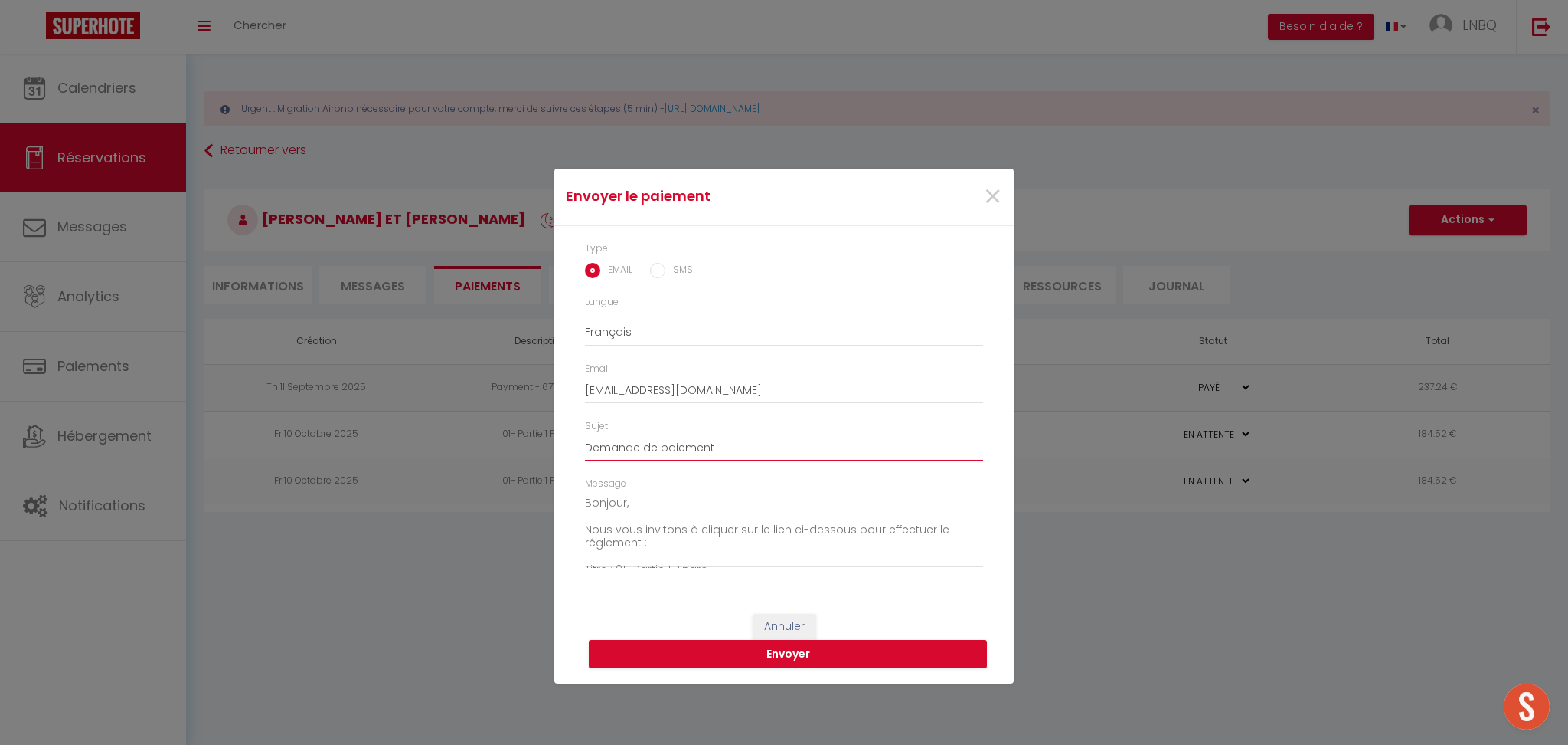
click at [753, 443] on input "Demande de paiement" at bounding box center [784, 447] width 398 height 27
type input "Demande de paiement Partie 2"
click at [821, 649] on button "Envoyer" at bounding box center [788, 654] width 398 height 29
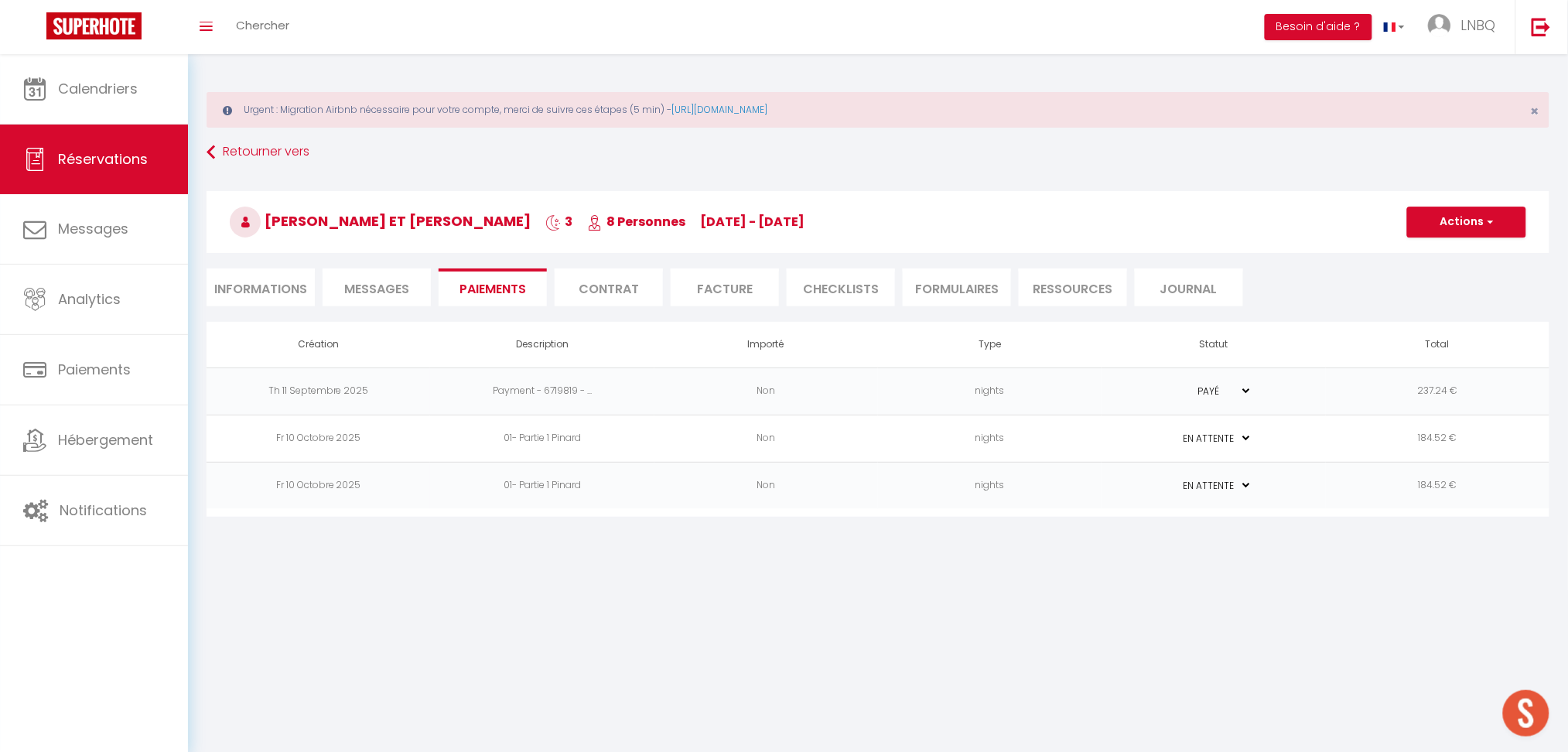
click at [1092, 489] on td "nights" at bounding box center [990, 484] width 224 height 47
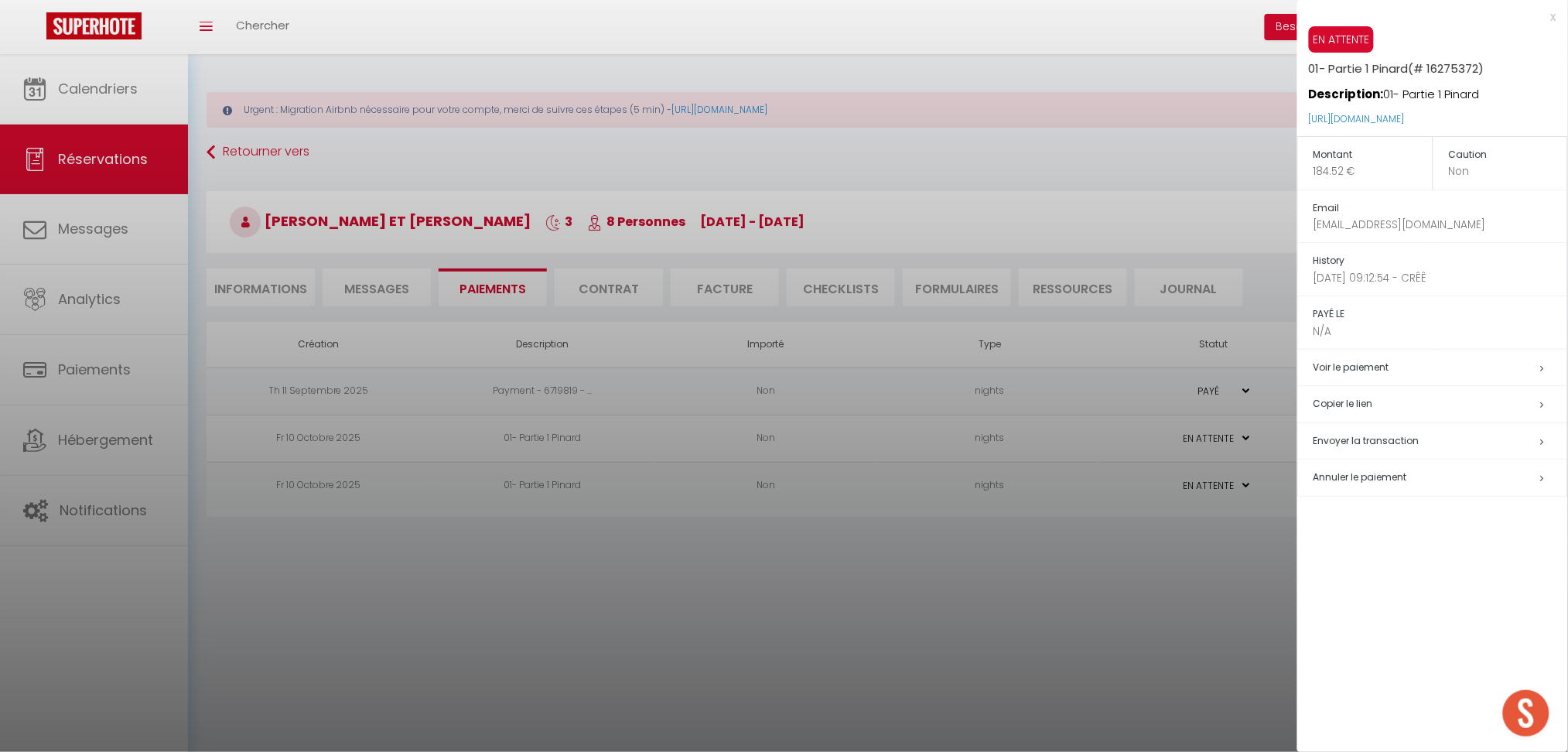
click at [1351, 480] on span "Annuler le paiement" at bounding box center [1360, 476] width 93 height 13
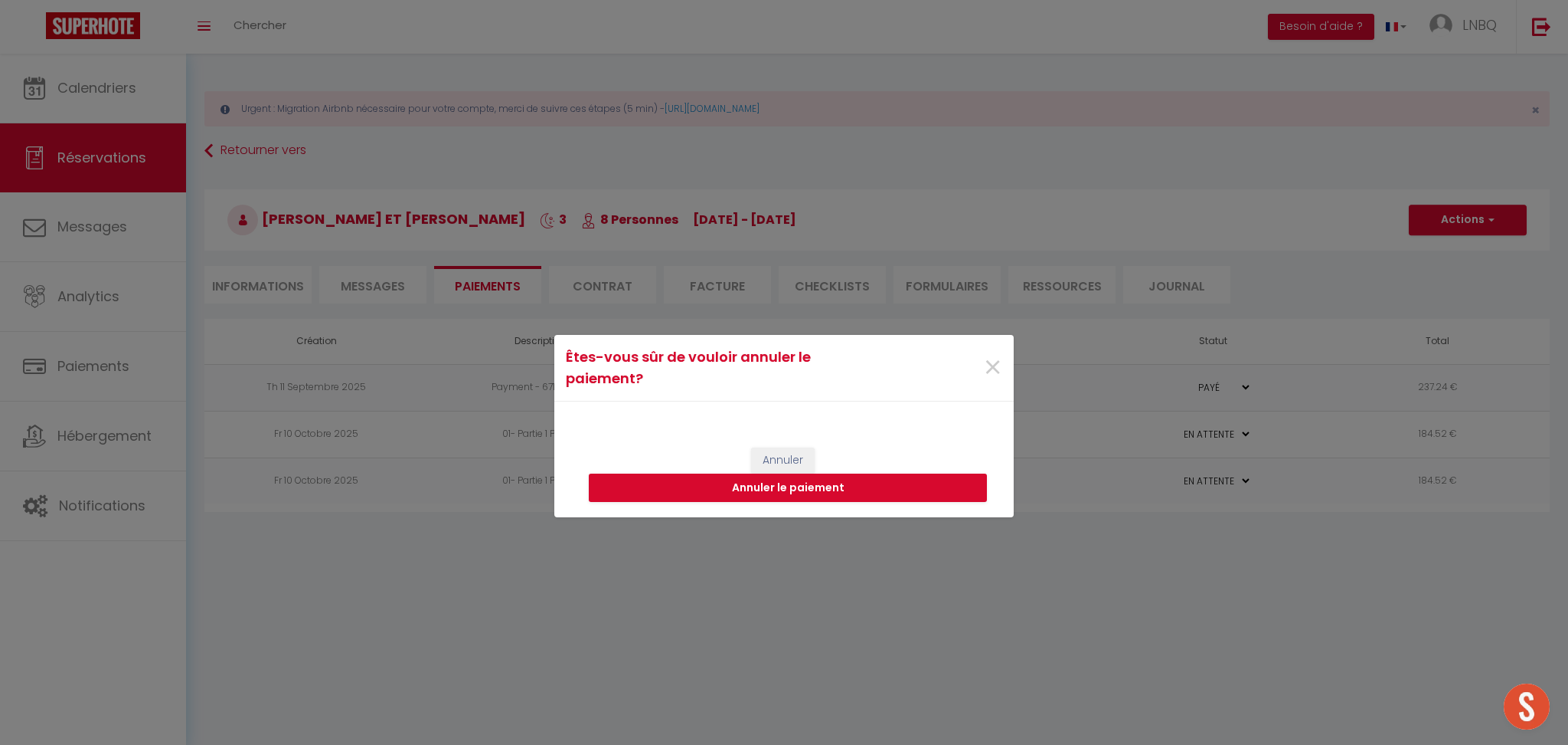
click at [1156, 573] on div "Êtes-vous sûr de vouloir annuler le paiement? × Annuler Annuler le paiement" at bounding box center [784, 372] width 1568 height 745
click at [777, 457] on button "Annuler" at bounding box center [783, 460] width 64 height 26
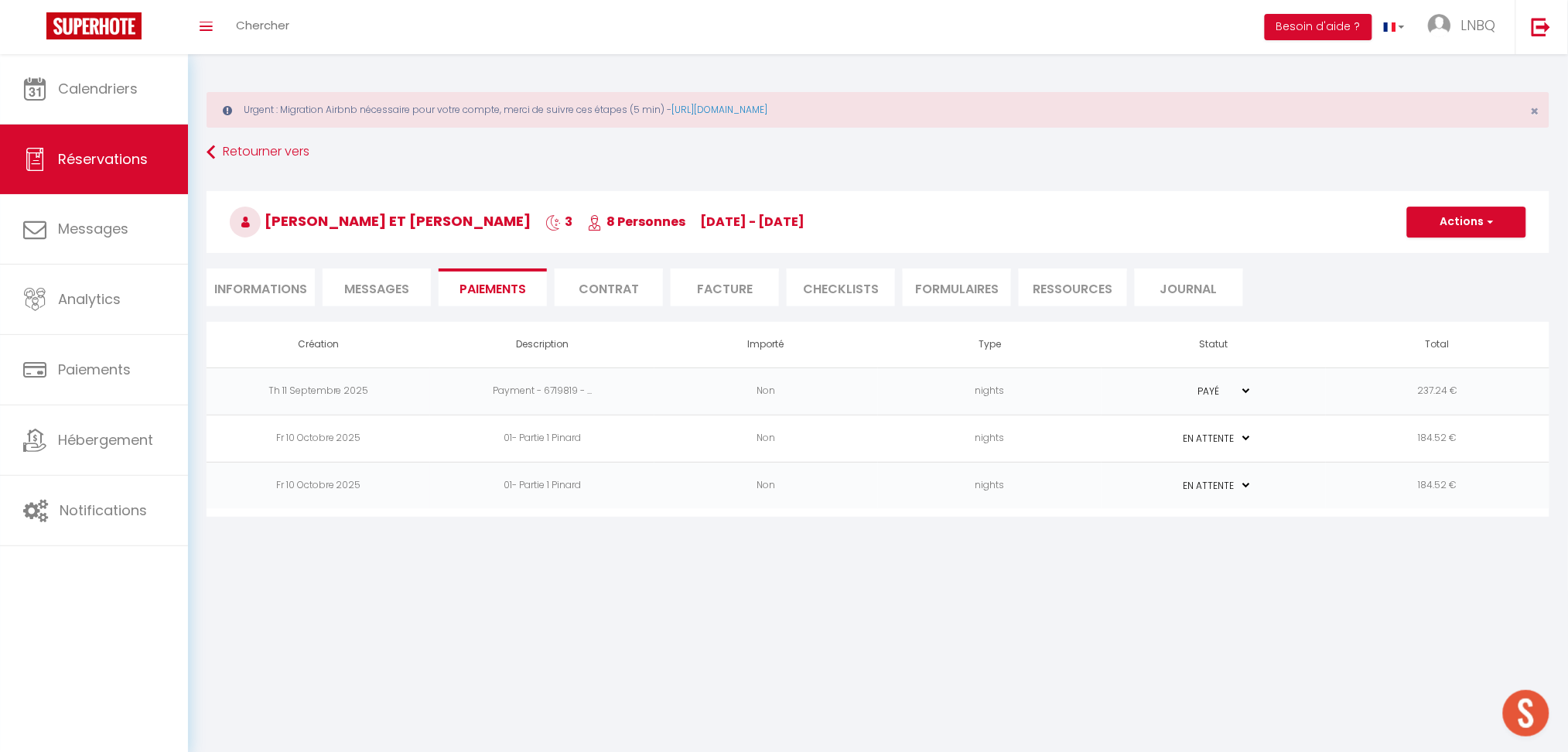
click at [1102, 485] on td "PAYÉ EN ATTENTE" at bounding box center [1213, 484] width 224 height 47
click at [1076, 494] on td "nights" at bounding box center [990, 484] width 224 height 47
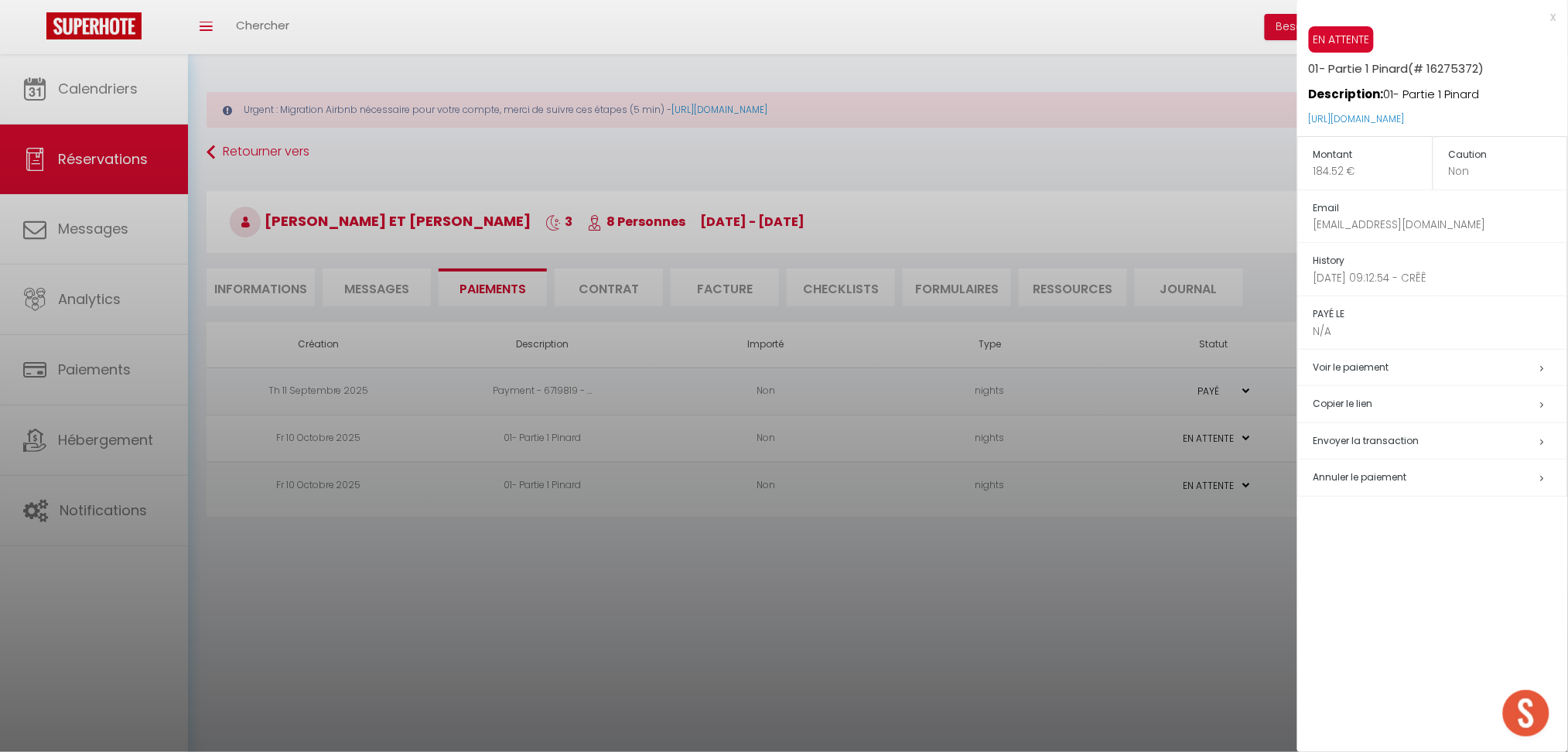
click at [1137, 540] on div at bounding box center [784, 376] width 1568 height 752
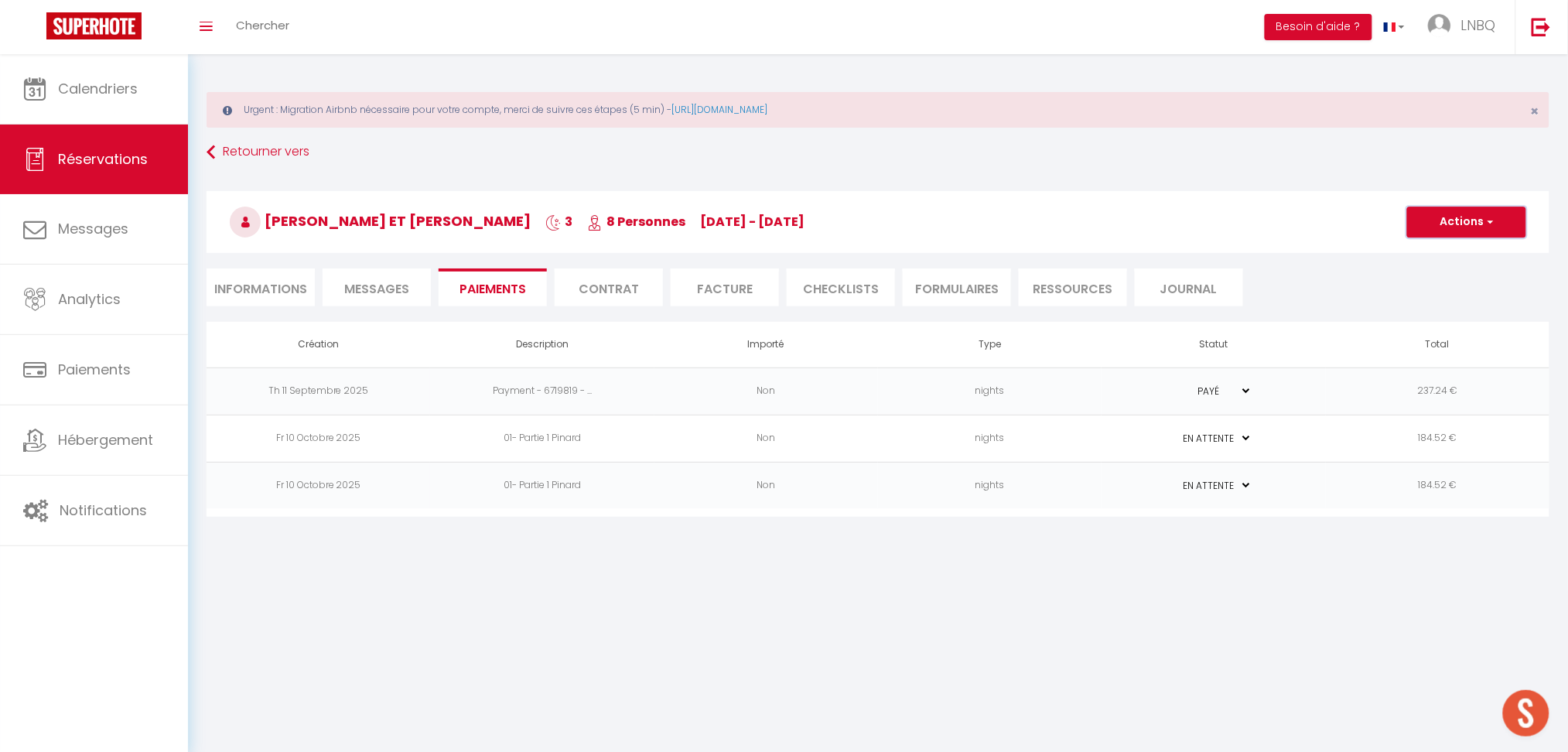
click at [1436, 226] on button "Actions" at bounding box center [1467, 222] width 119 height 31
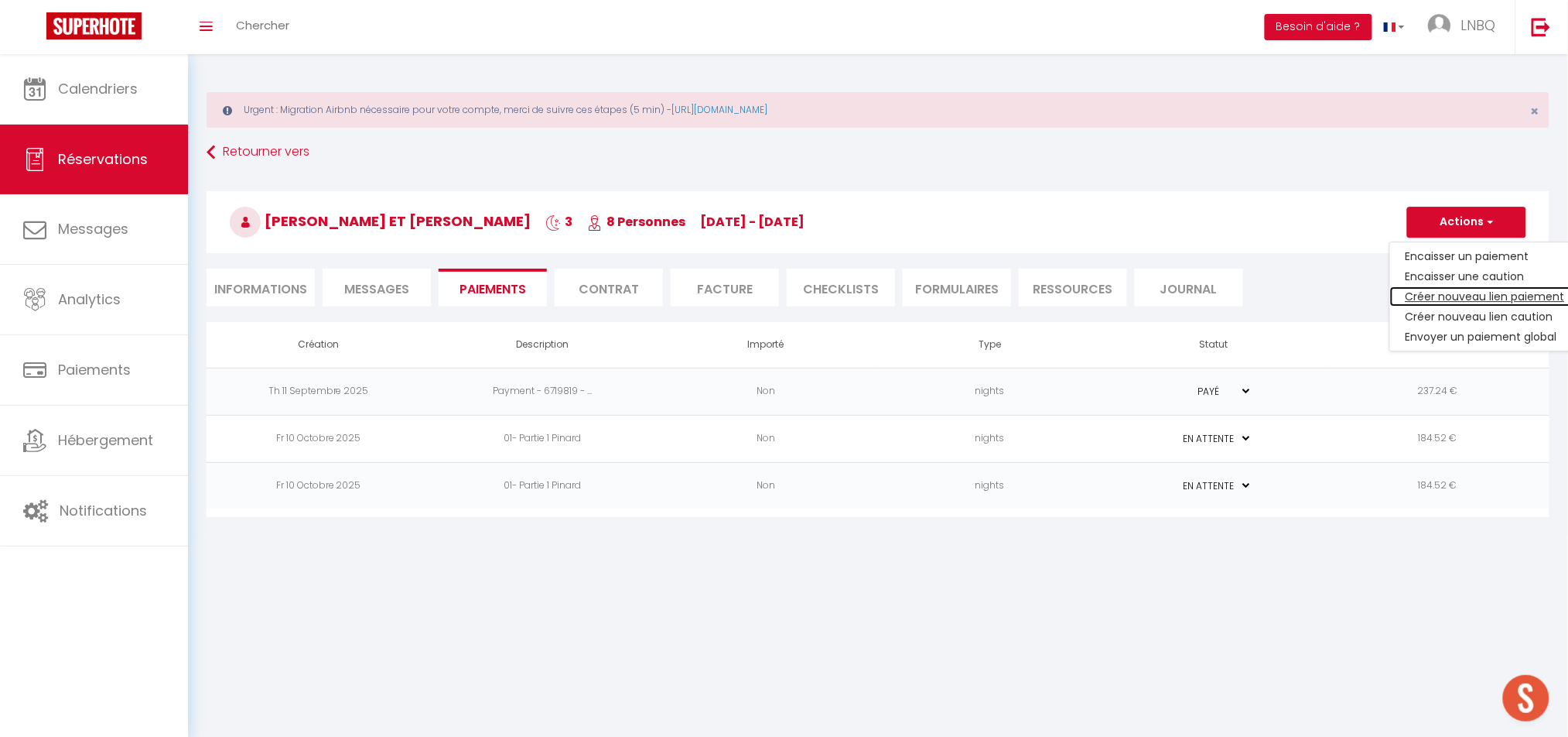
click at [1442, 296] on link "Créer nouveau lien paiement" at bounding box center [1486, 296] width 190 height 20
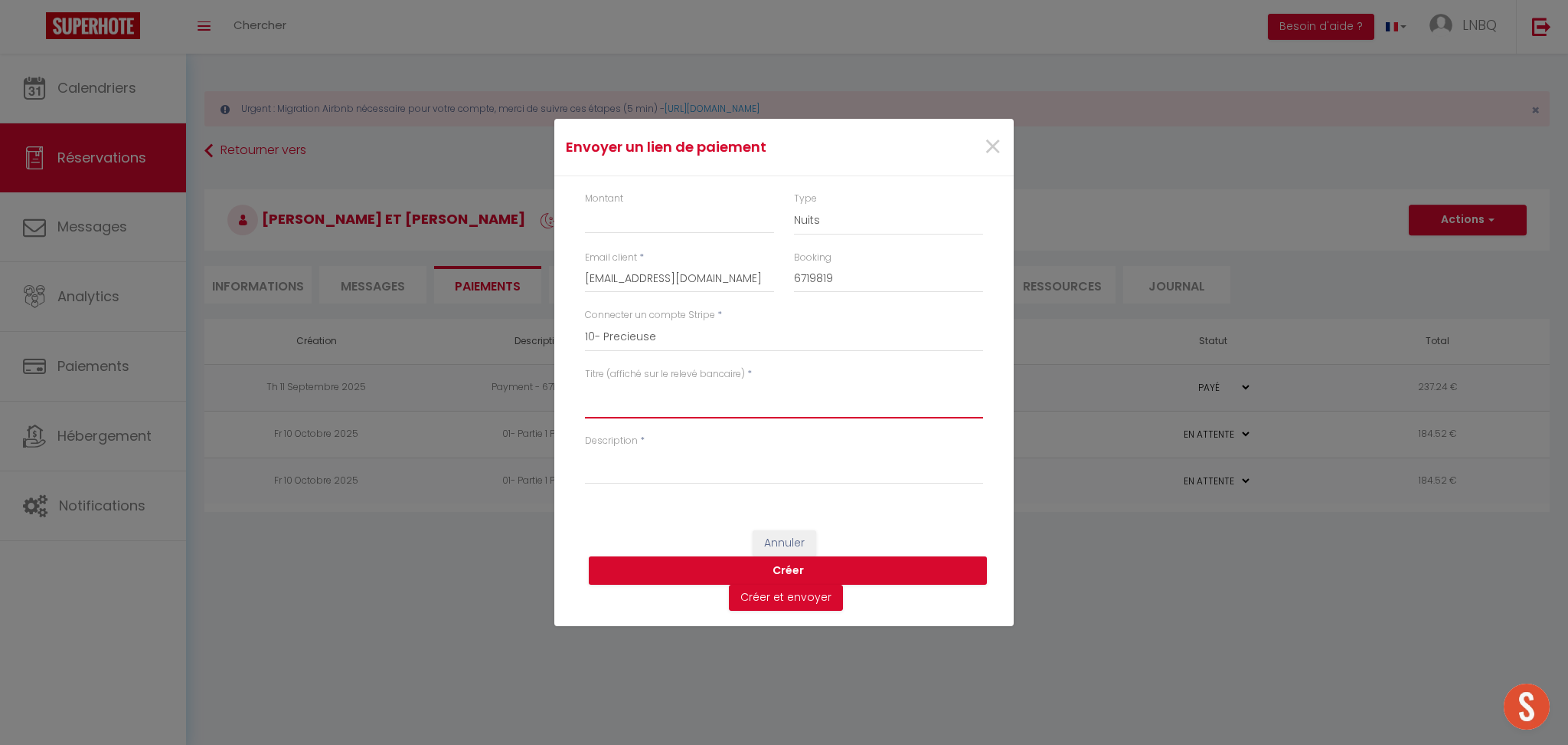
click at [677, 403] on textarea "Titre (affiché sur le relevé bancaire)" at bounding box center [784, 399] width 398 height 37
paste textarea "01- Partie 1 Pinard"
click at [592, 392] on textarea "01- Partie 1 Pinard" at bounding box center [784, 399] width 398 height 37
click at [643, 390] on textarea "03- Partie 1 Pinard" at bounding box center [784, 399] width 398 height 37
click at [593, 390] on textarea "03- Partie 3 Pinard" at bounding box center [784, 399] width 398 height 37
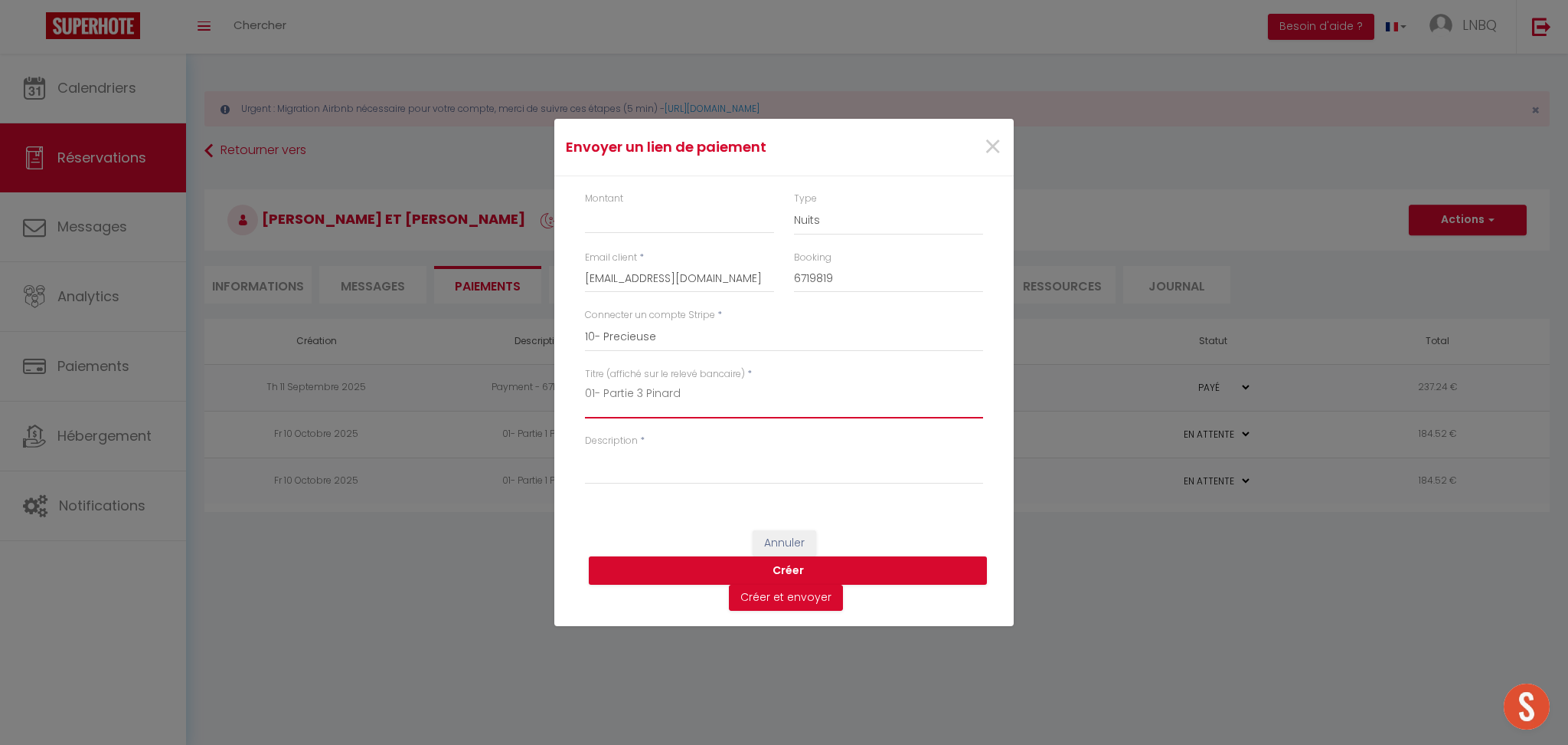
type textarea "01- Partie 3 Pinard"
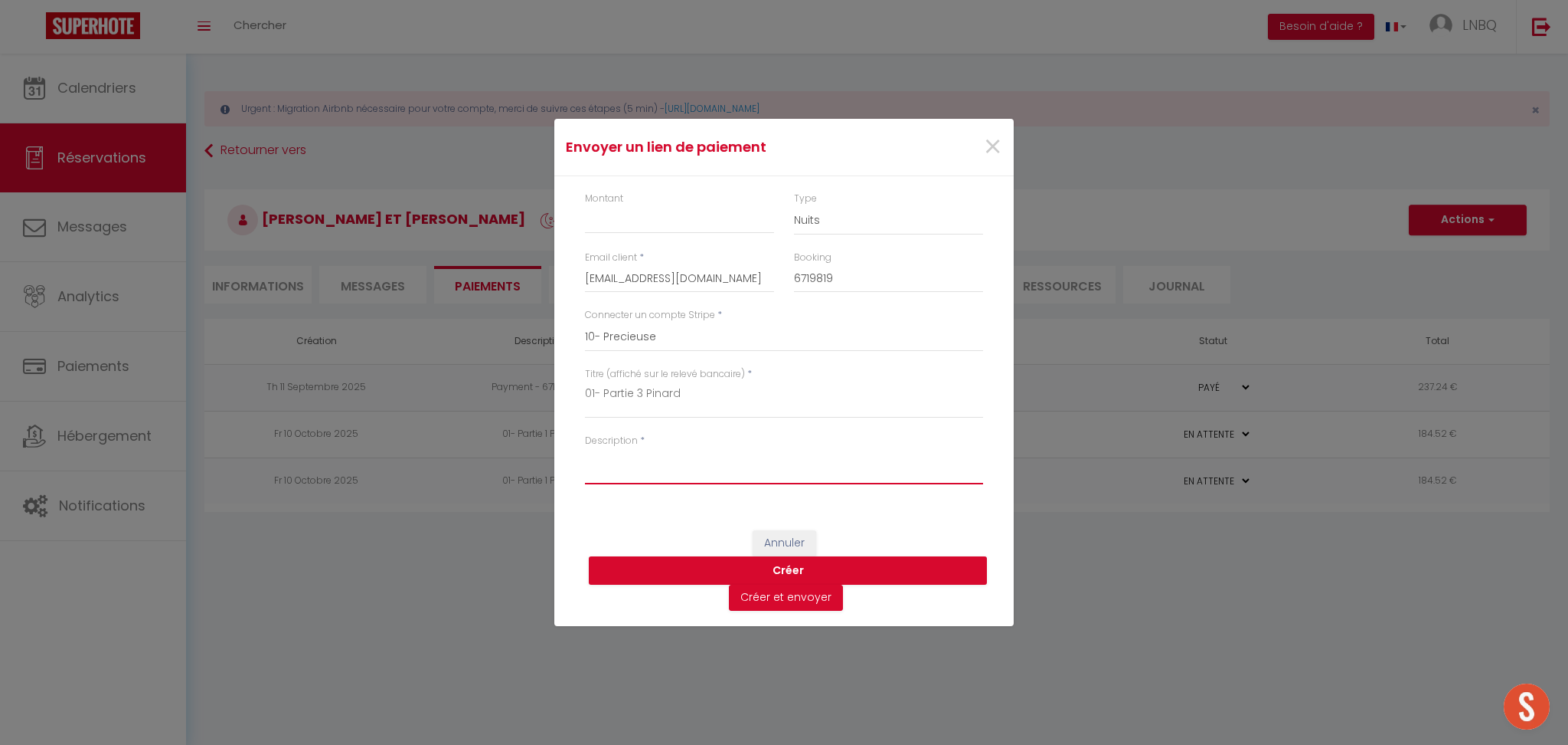
click at [622, 455] on textarea "Description" at bounding box center [784, 466] width 398 height 37
paste textarea "01- Partie 1 Pinard"
click at [639, 452] on textarea "01- Partie 1 Pinard" at bounding box center [784, 466] width 398 height 37
type textarea "01- Partie 3 Pinard"
click at [629, 223] on input "Montant" at bounding box center [679, 220] width 189 height 27
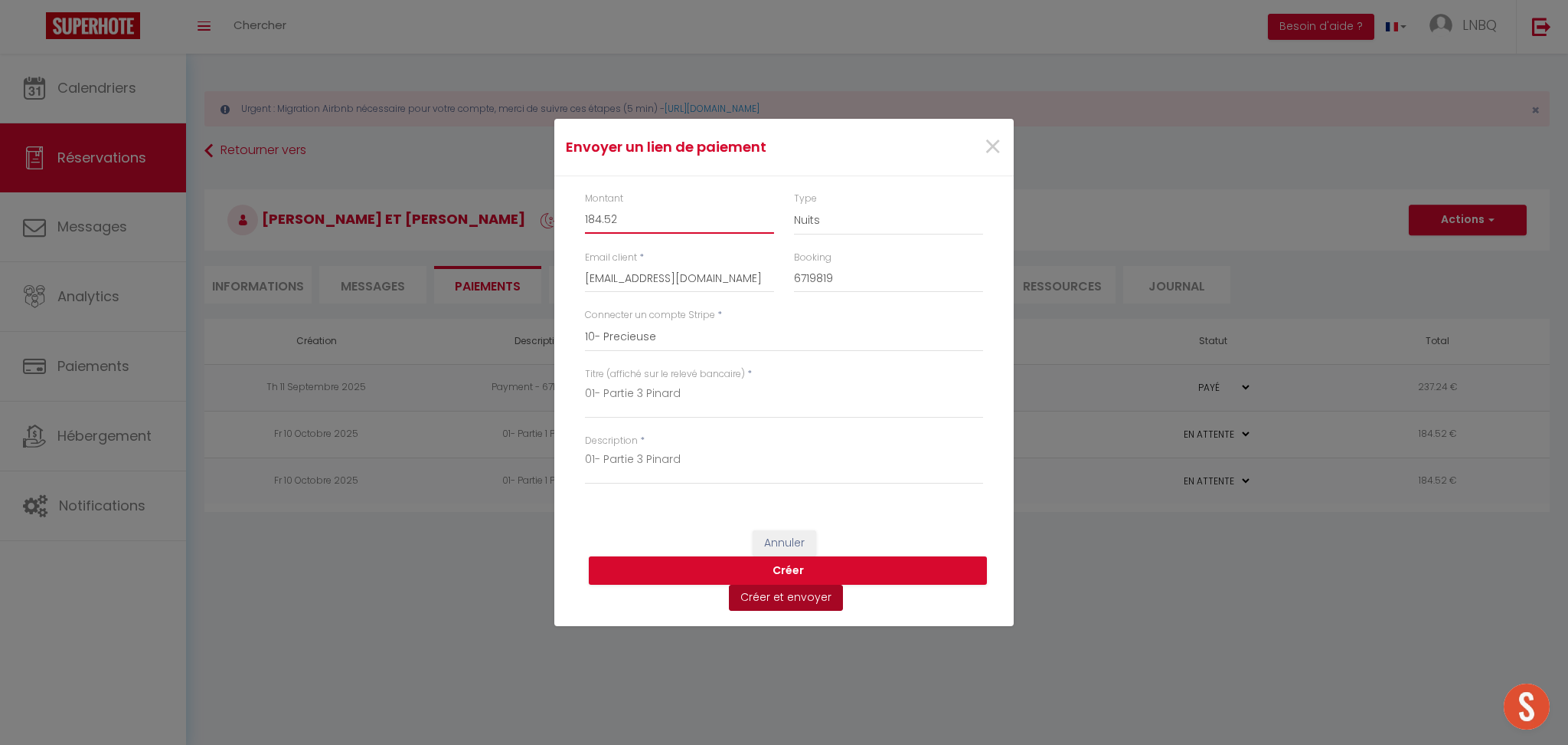
type input "184.52"
click at [811, 604] on button "Créer et envoyer" at bounding box center [786, 597] width 114 height 26
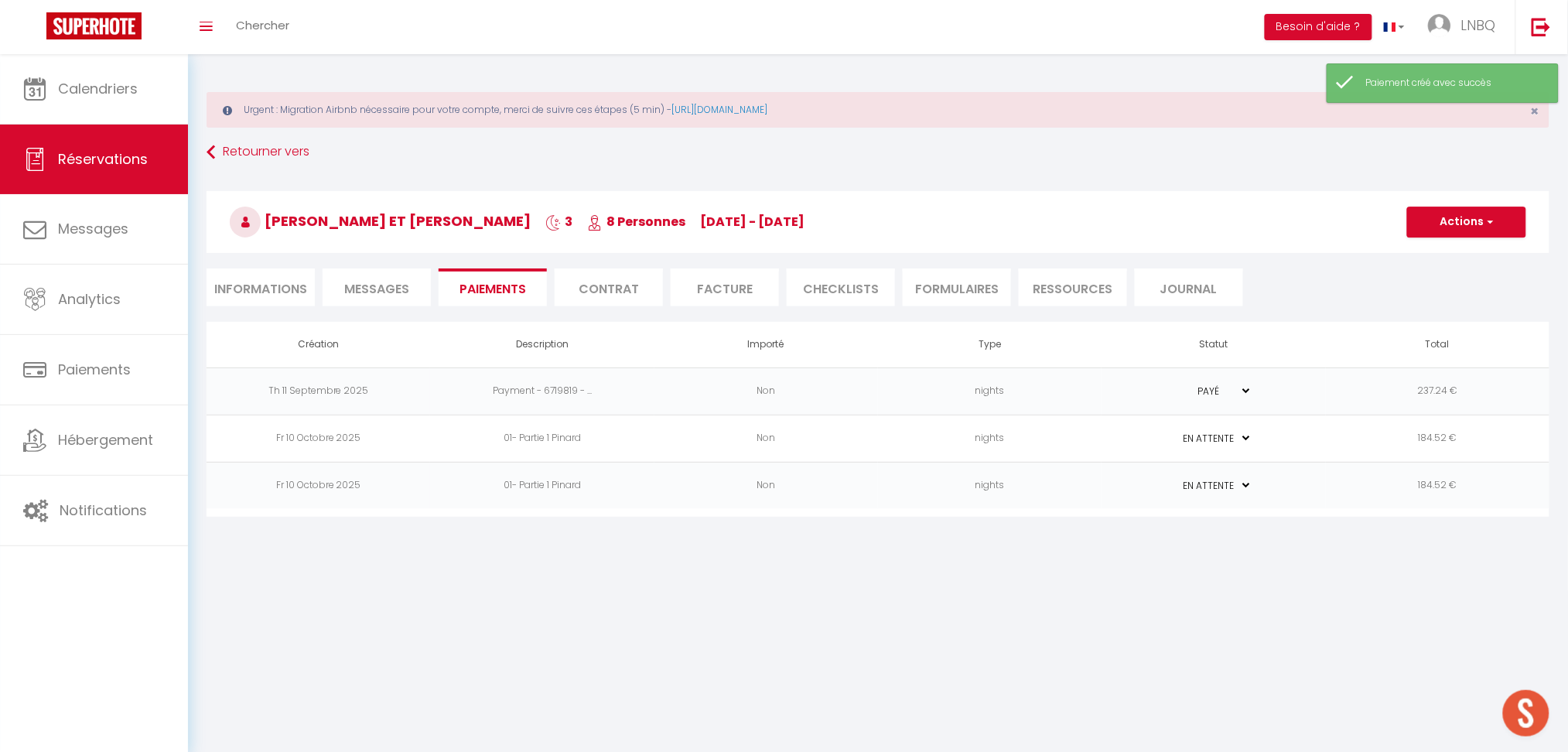
type input "Demande de paiement"
type textarea "Bonjour, Nous vous invitons à cliquer sur le lien ci-dessous pour effectuer le …"
select select "0"
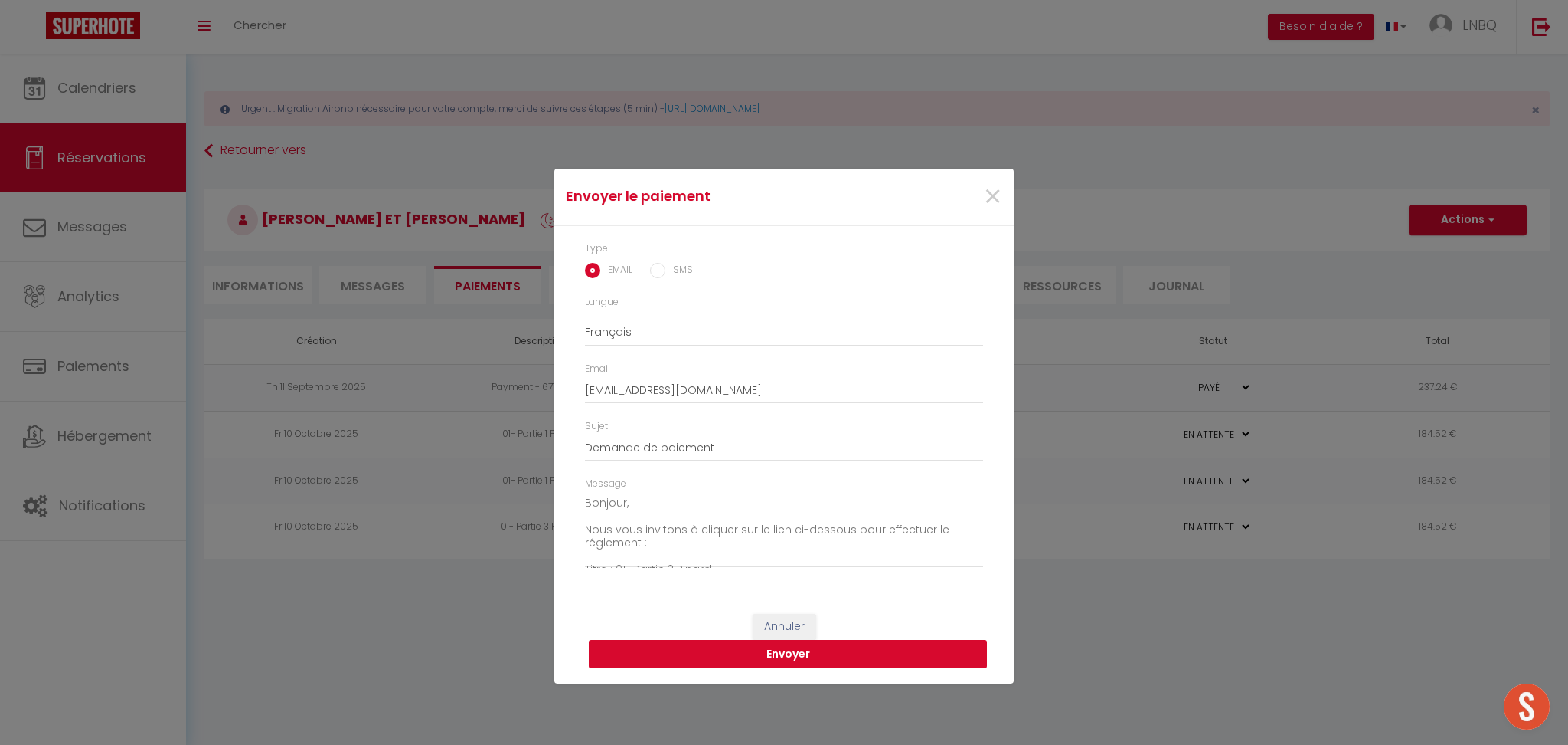
click at [803, 652] on button "Envoyer" at bounding box center [788, 654] width 398 height 29
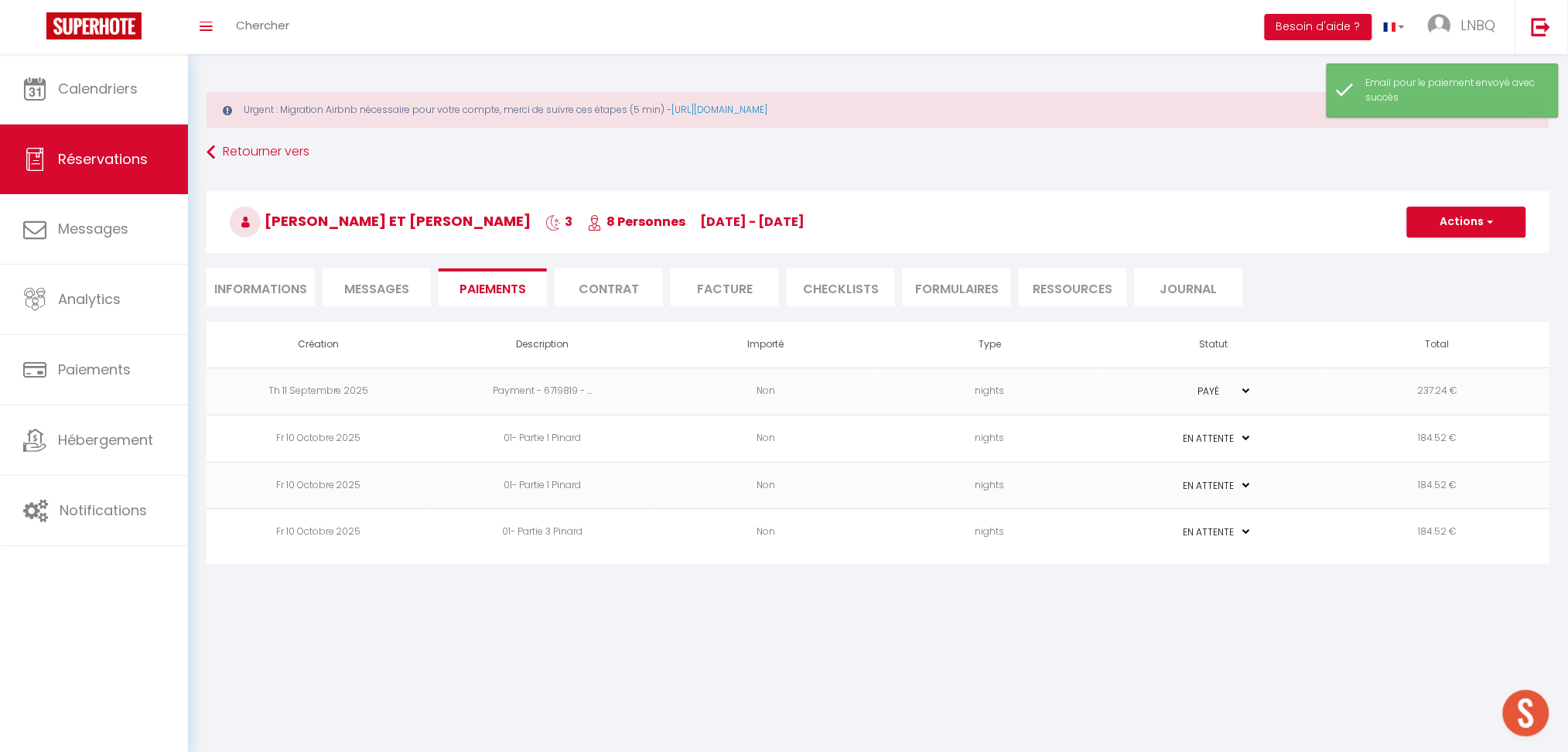
click at [787, 484] on td "Non" at bounding box center [766, 484] width 224 height 47
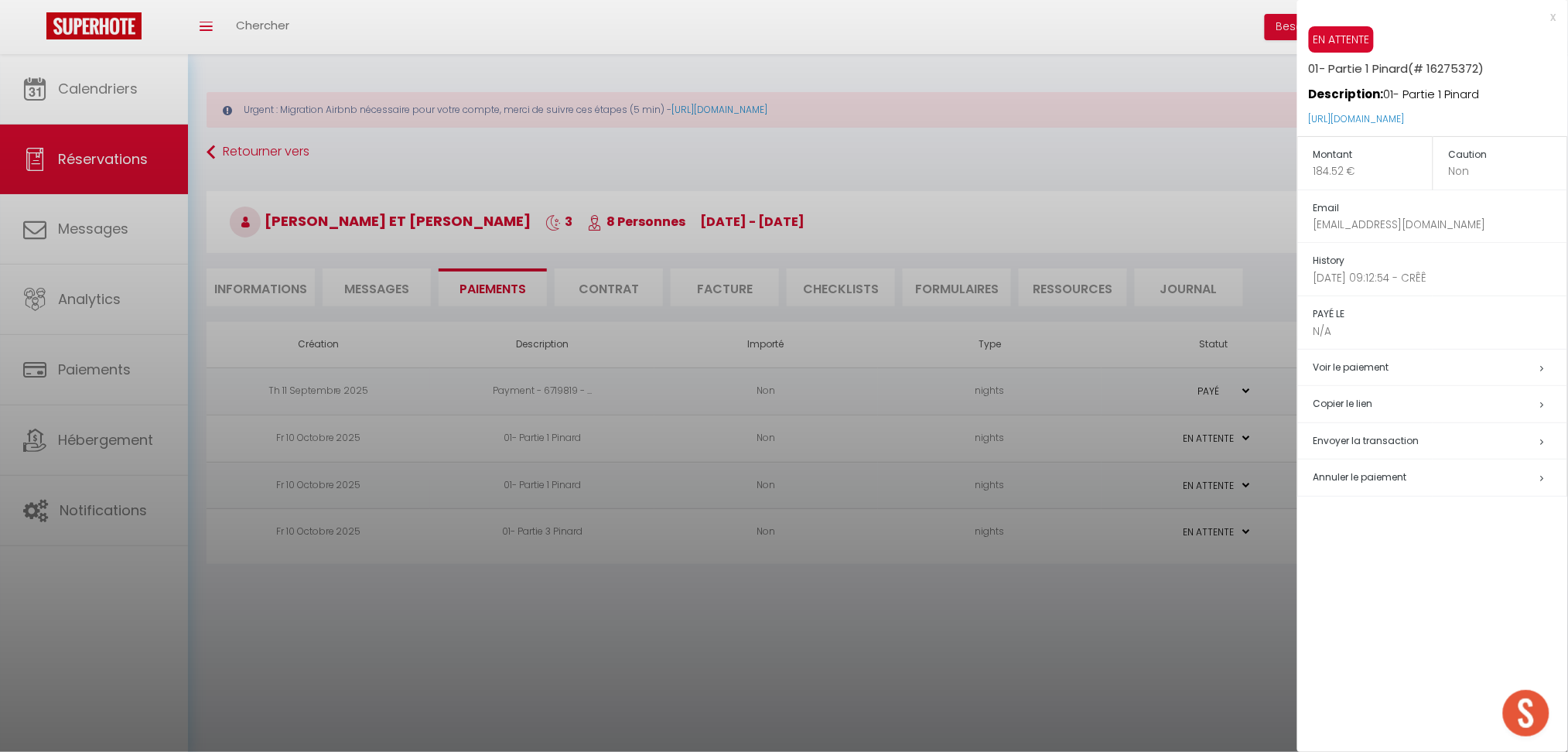
click at [1152, 617] on div at bounding box center [784, 376] width 1568 height 752
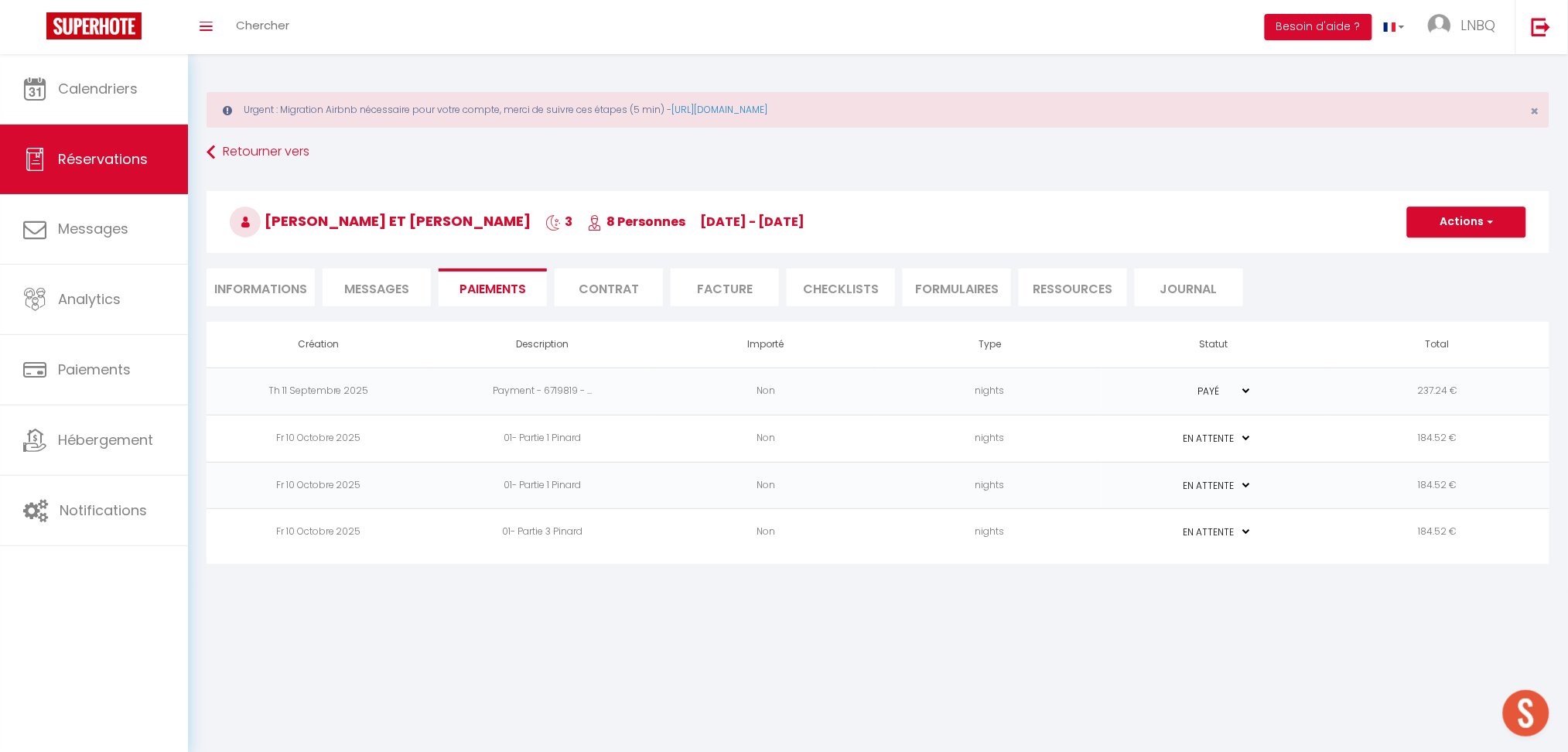
click at [1059, 483] on td "nights" at bounding box center [990, 484] width 224 height 47
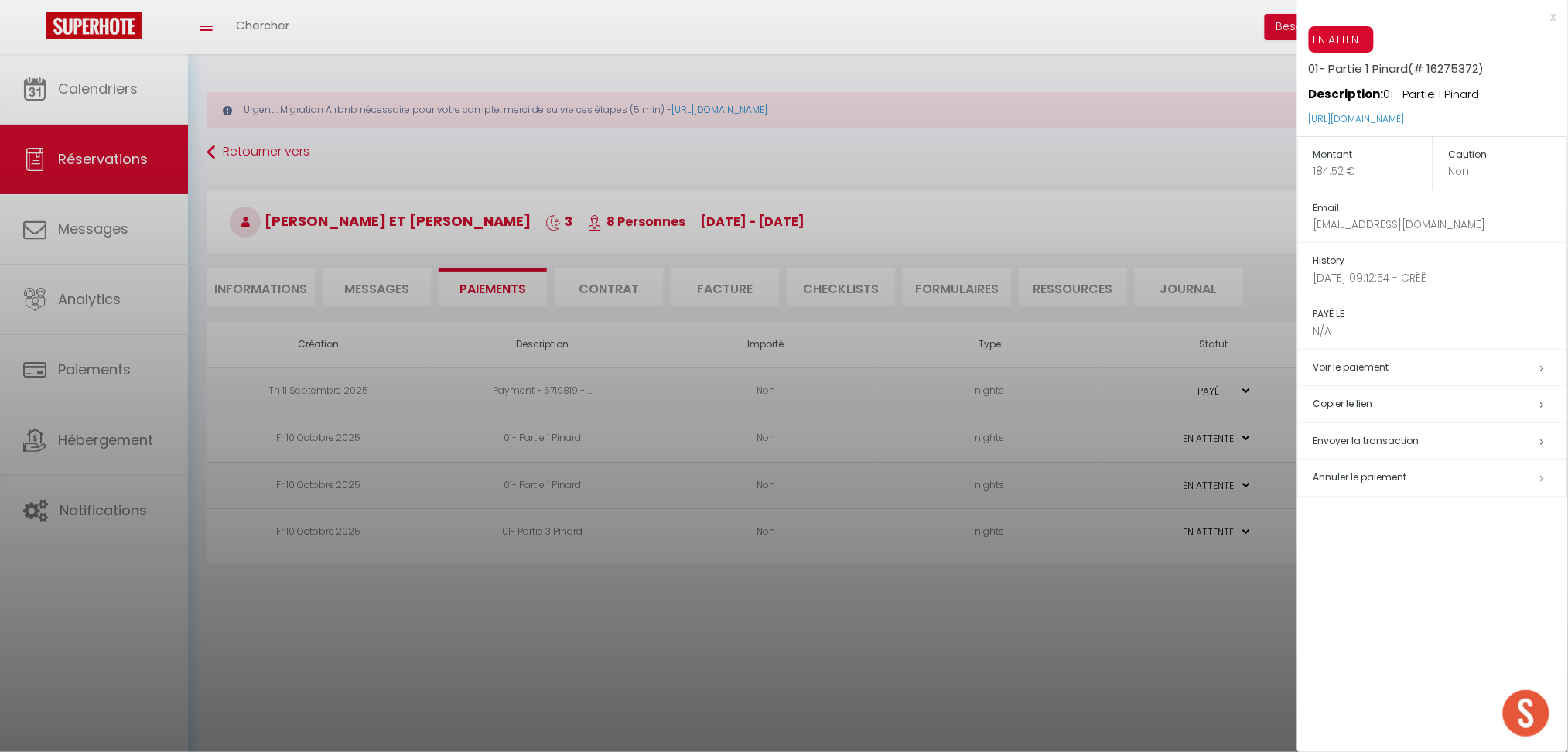
click at [1377, 478] on span "Annuler le paiement" at bounding box center [1360, 476] width 93 height 13
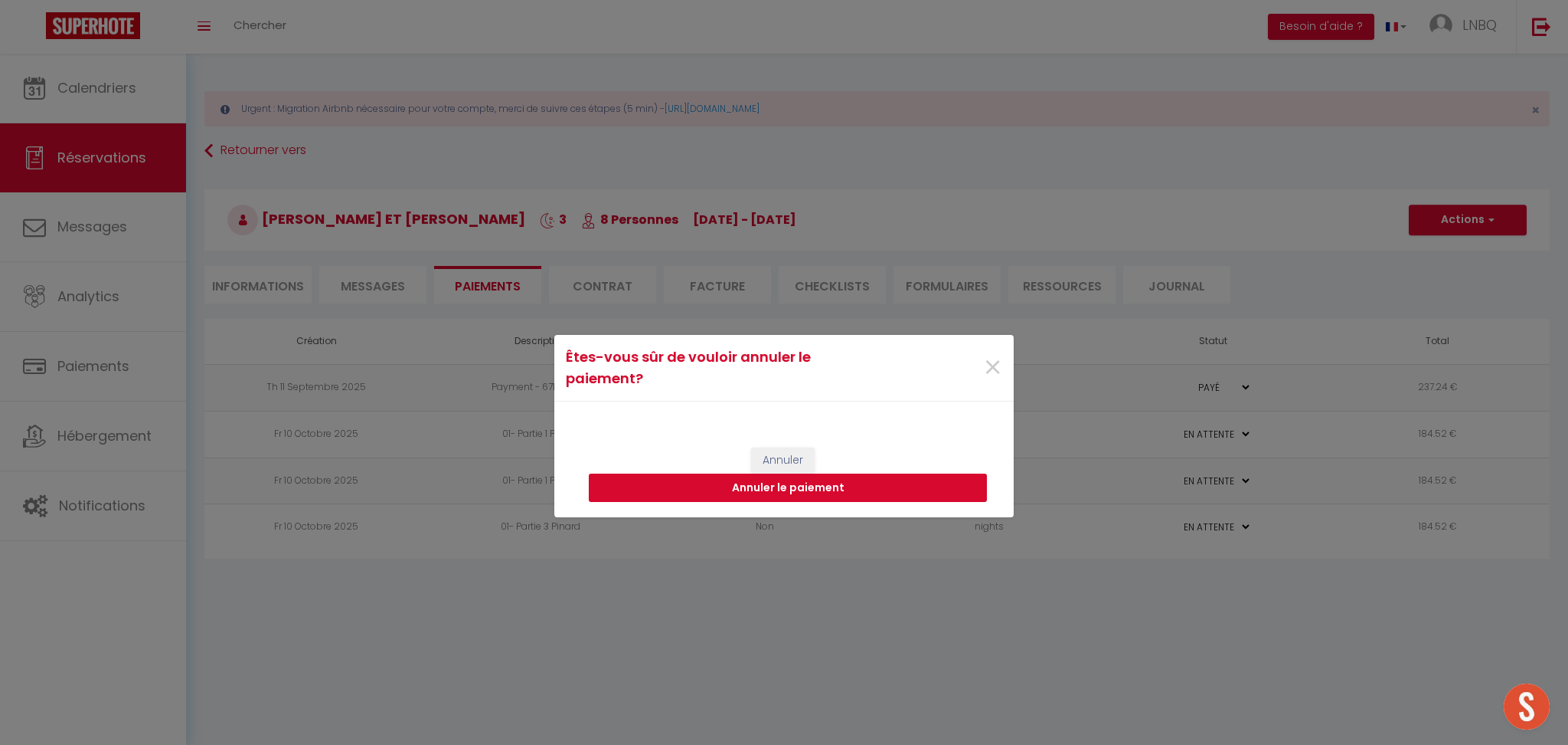
click at [799, 486] on button "Annuler le paiement" at bounding box center [788, 488] width 398 height 29
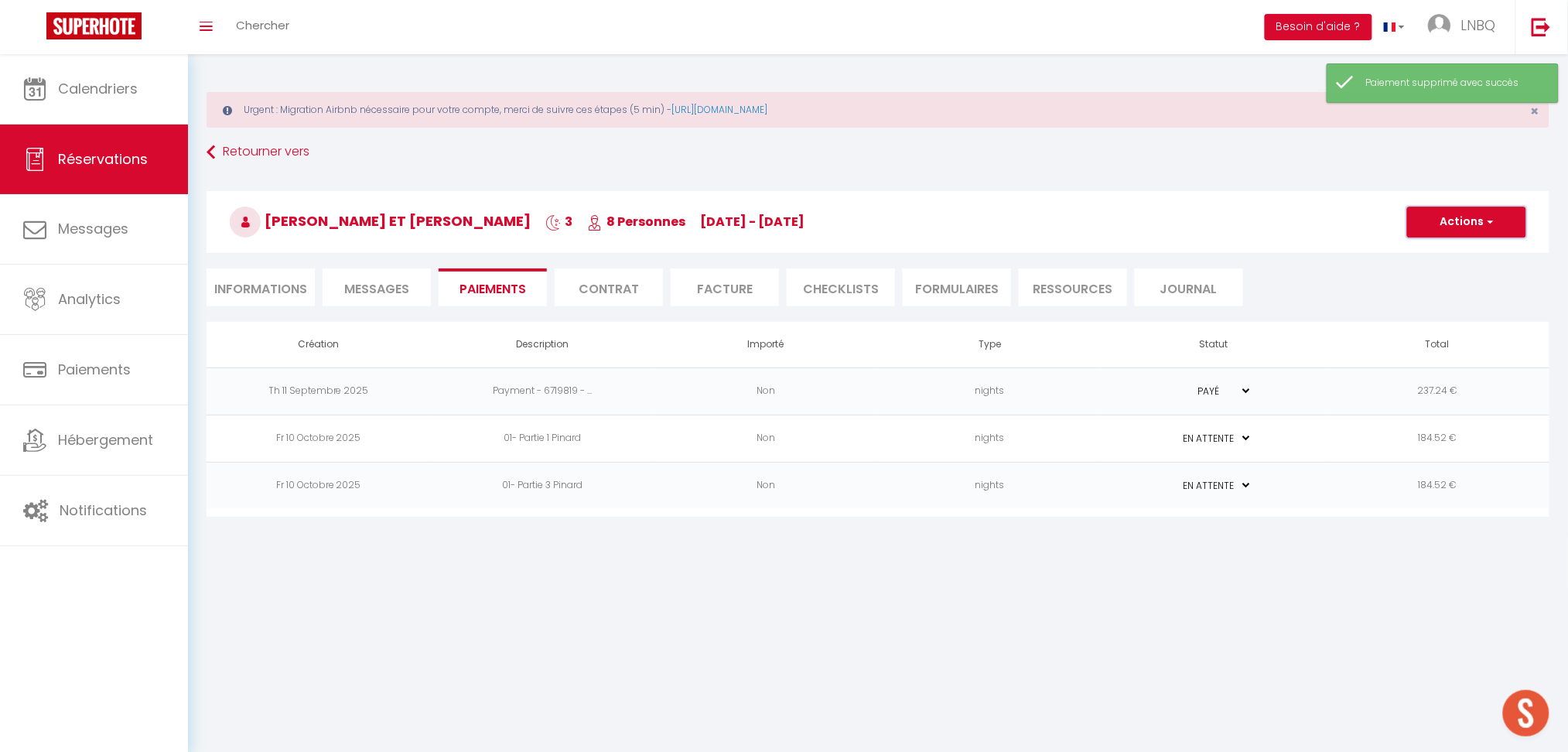
click at [1454, 224] on button "Actions" at bounding box center [1467, 222] width 119 height 31
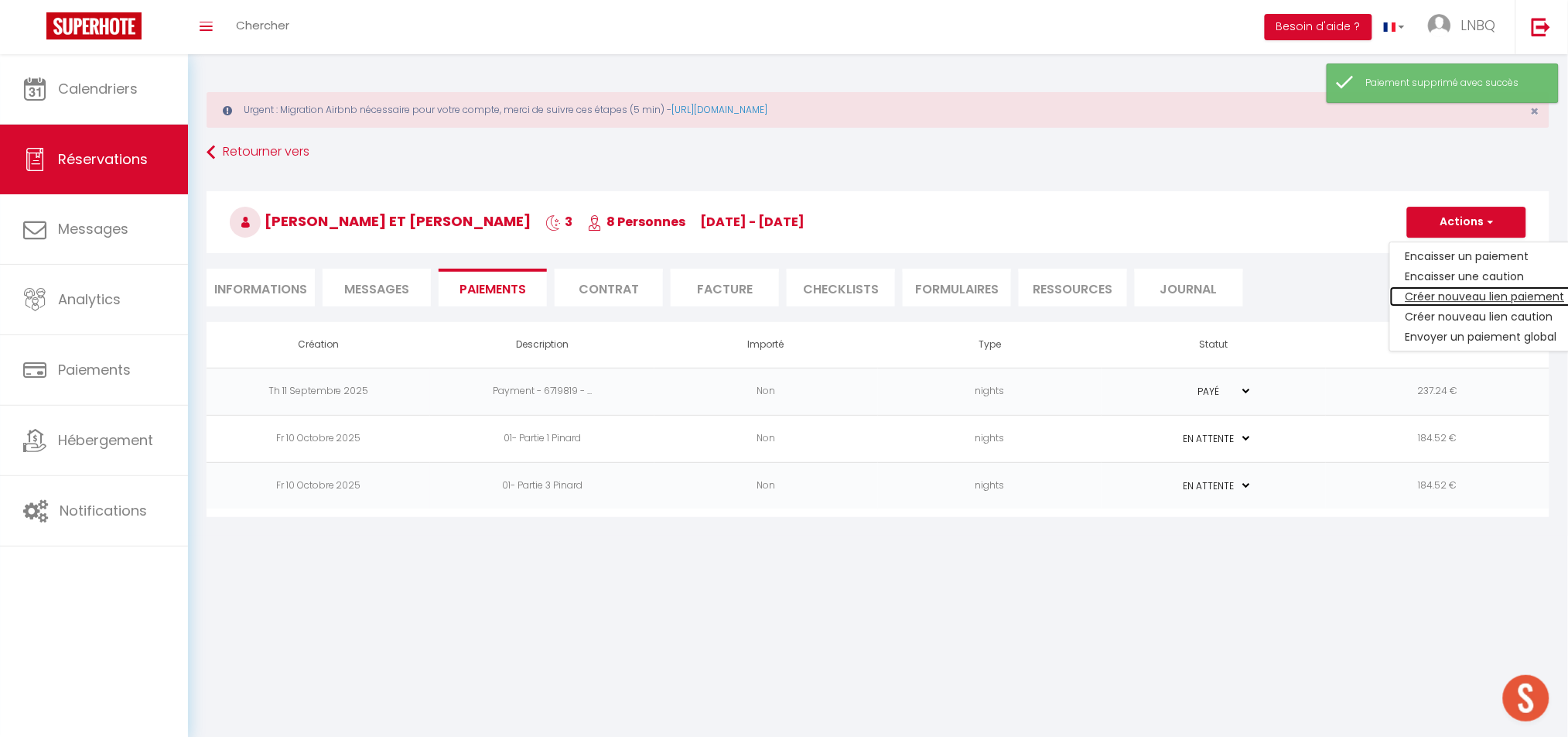
click at [1453, 299] on link "Créer nouveau lien paiement" at bounding box center [1486, 296] width 190 height 20
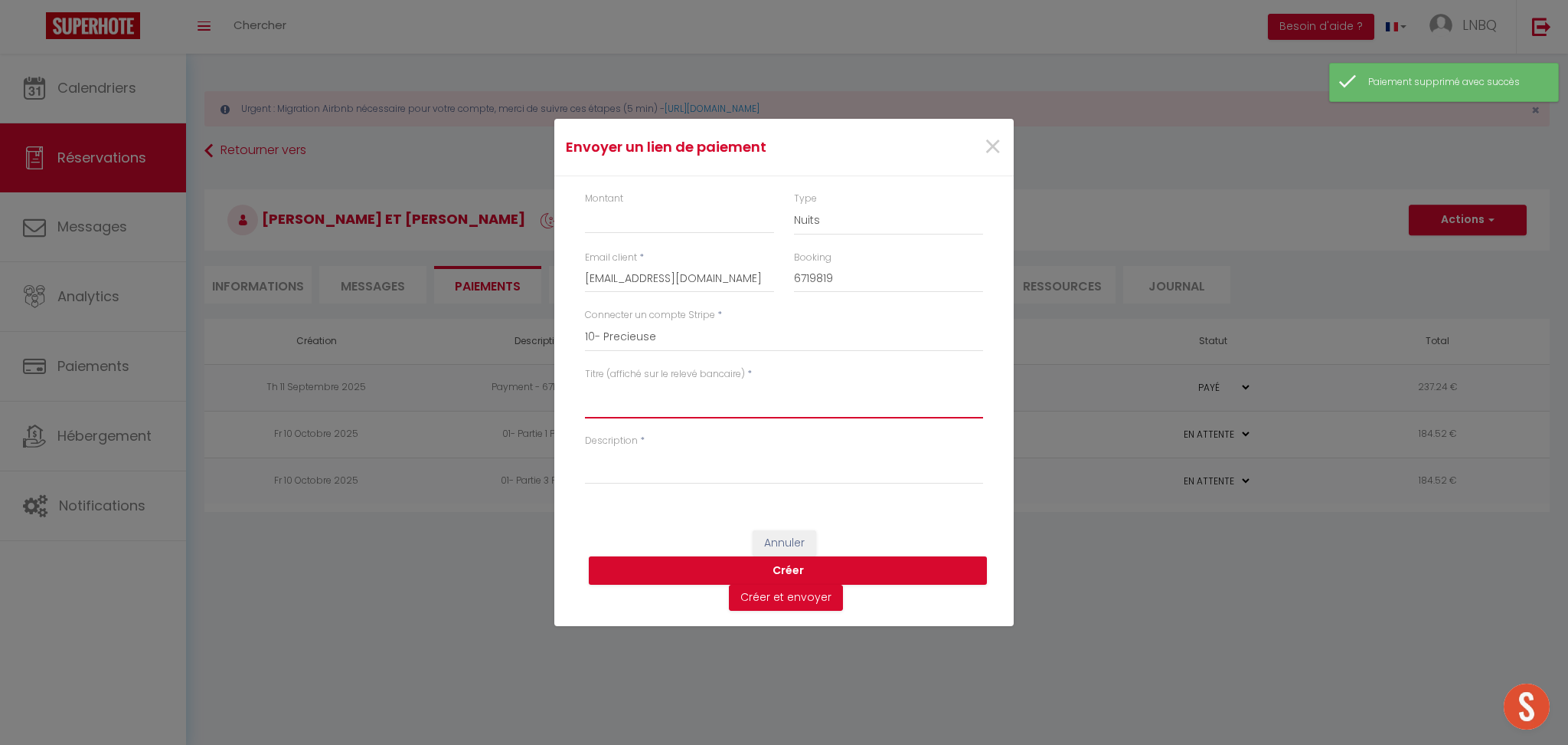
click at [604, 405] on textarea "Titre (affiché sur le relevé bancaire)" at bounding box center [784, 399] width 398 height 37
paste textarea "01- Partie 1 Pinard"
click at [675, 383] on textarea "01- Partie 1 Pinard" at bounding box center [784, 399] width 398 height 37
click at [640, 387] on textarea "01- Partie 1 Pinard" at bounding box center [784, 399] width 398 height 37
drag, startPoint x: 692, startPoint y: 400, endPoint x: 492, endPoint y: 398, distance: 200.0
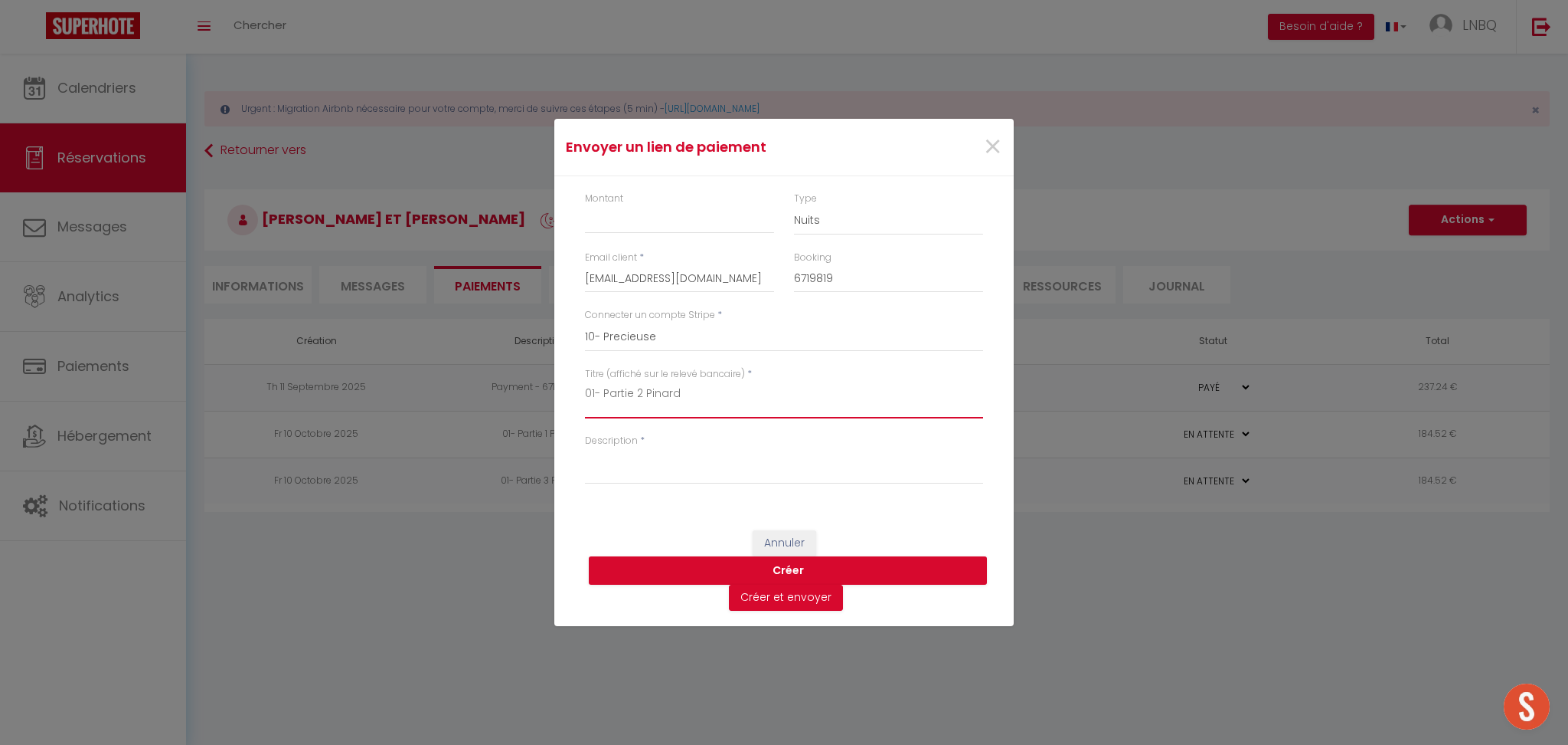
click at [492, 398] on div "Envoyer un lien de paiement × Montant Type Nuits Frais de ménage Taxe de séjour…" at bounding box center [784, 372] width 1568 height 745
type textarea "01- Partie 2 Pinard"
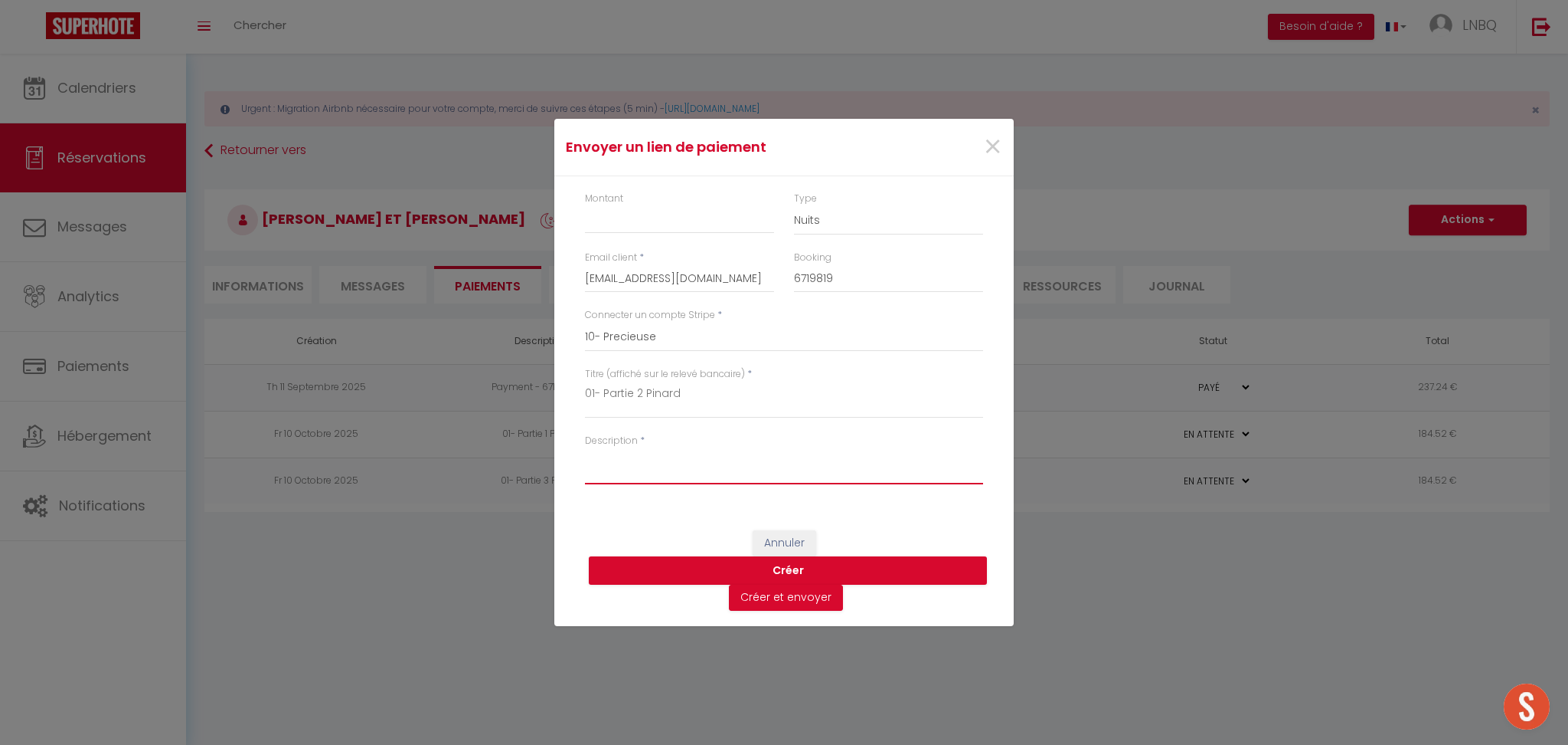
click at [632, 468] on textarea "Description" at bounding box center [784, 466] width 398 height 37
paste textarea "01- Partie 2 Pinard"
type textarea "01- Partie 2 Pinard"
click at [652, 216] on input "Montant" at bounding box center [679, 220] width 189 height 27
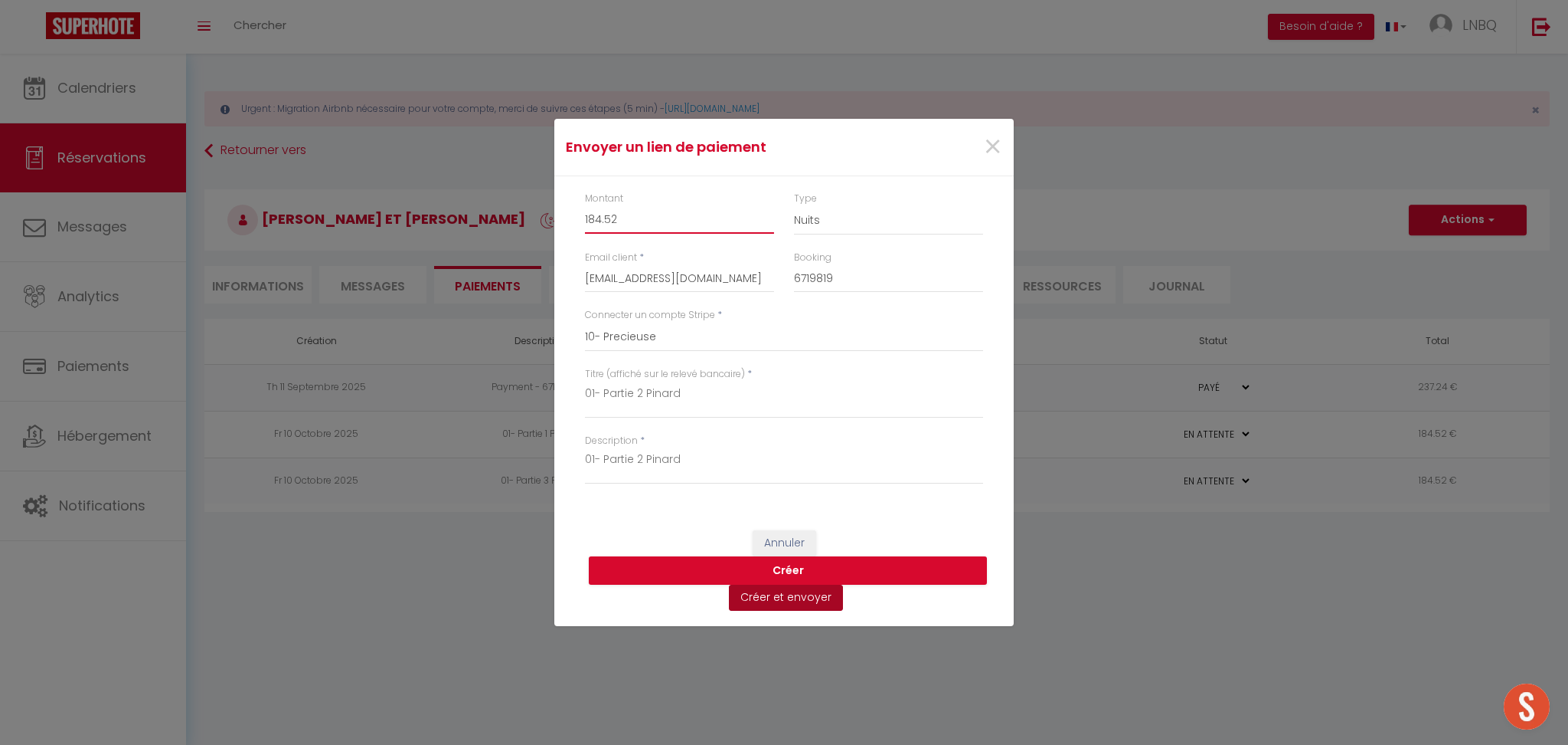
type input "184.52"
click at [795, 599] on button "Créer et envoyer" at bounding box center [786, 597] width 114 height 26
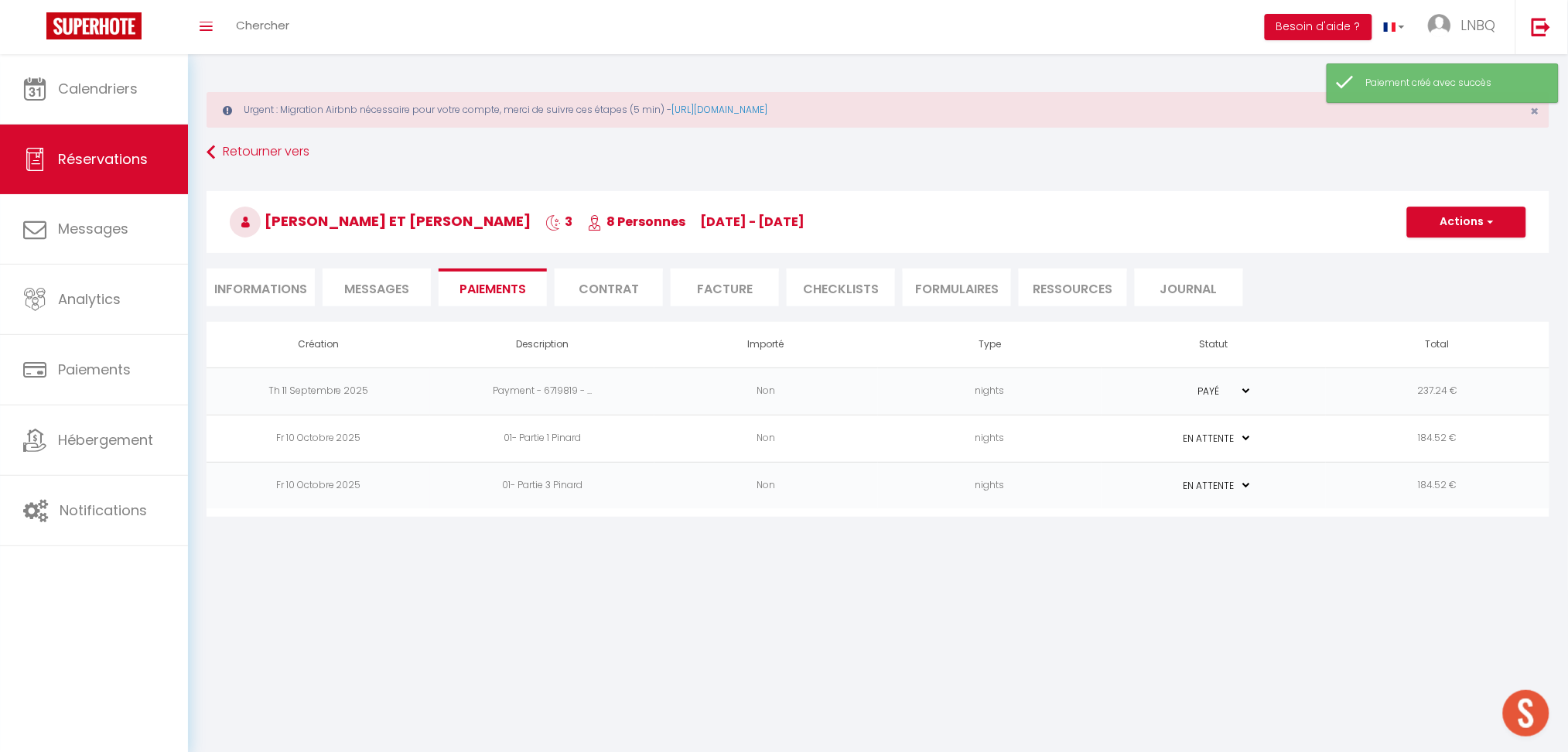
type textarea "Bonjour, Nous vous invitons à cliquer sur le lien ci-dessous pour effectuer le …"
select select "0"
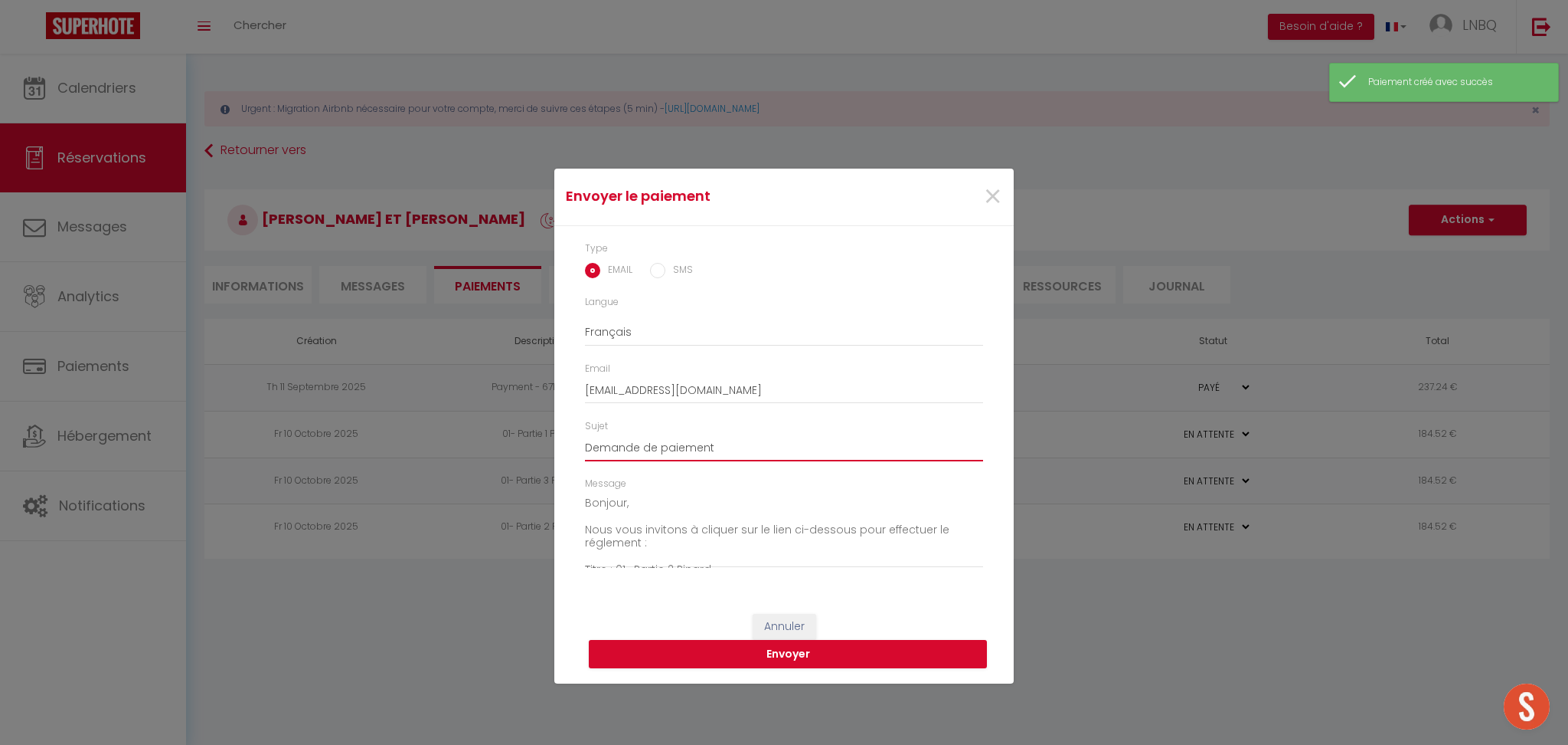
click at [763, 441] on input "Demande de paiement" at bounding box center [784, 447] width 398 height 27
type input "Demande de paiement Partie 2"
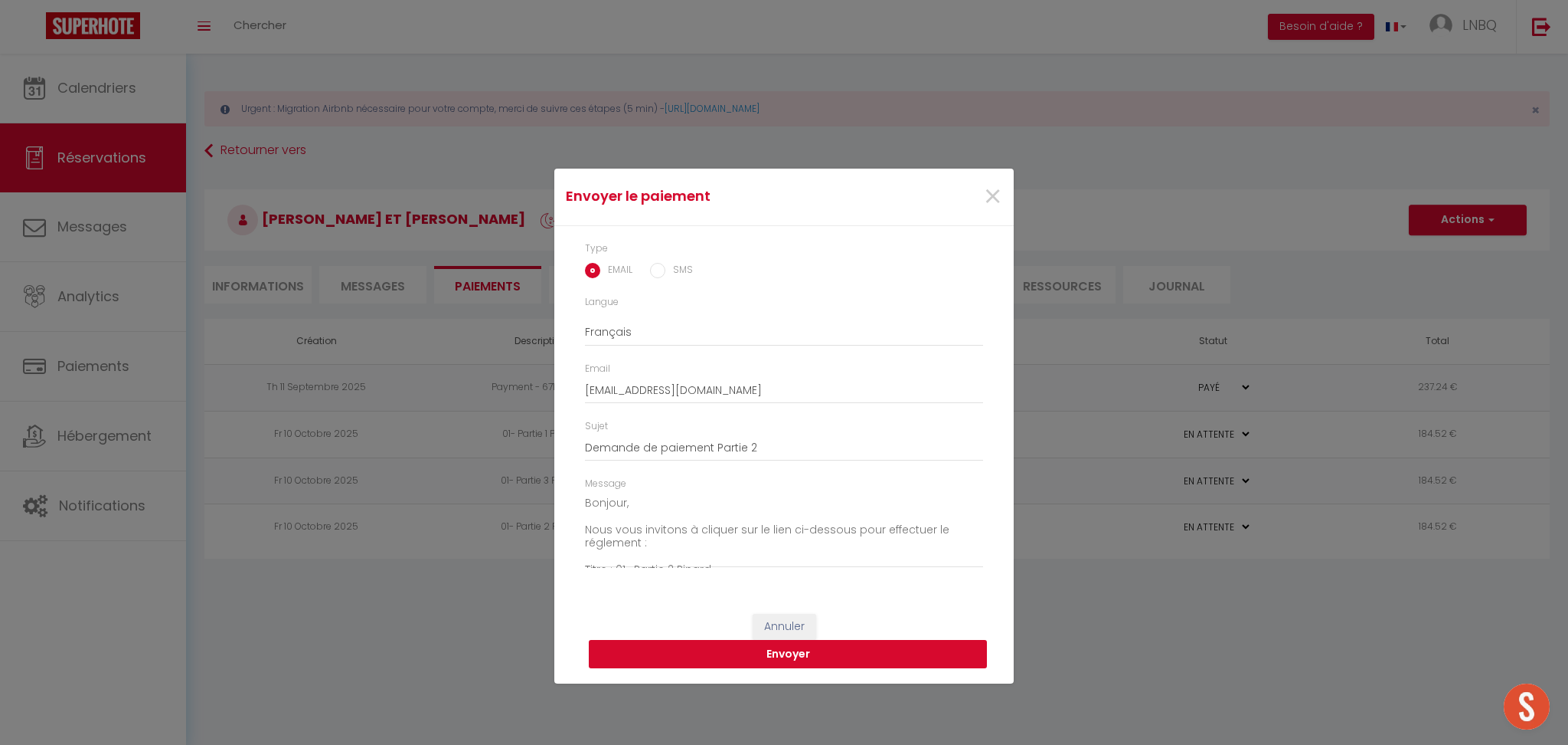
click at [796, 652] on button "Envoyer" at bounding box center [788, 654] width 398 height 29
